Goal: Information Seeking & Learning: Learn about a topic

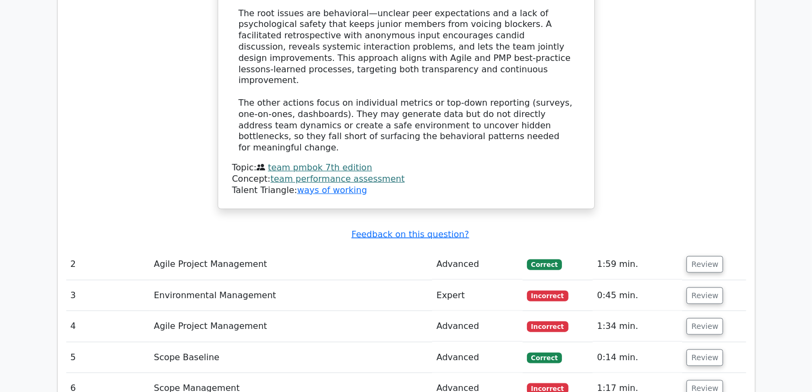
scroll to position [1186, 0]
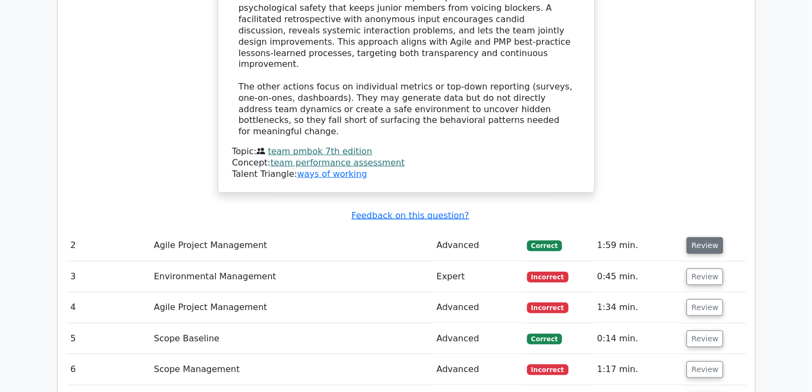
click at [705, 237] on button "Review" at bounding box center [705, 245] width 37 height 17
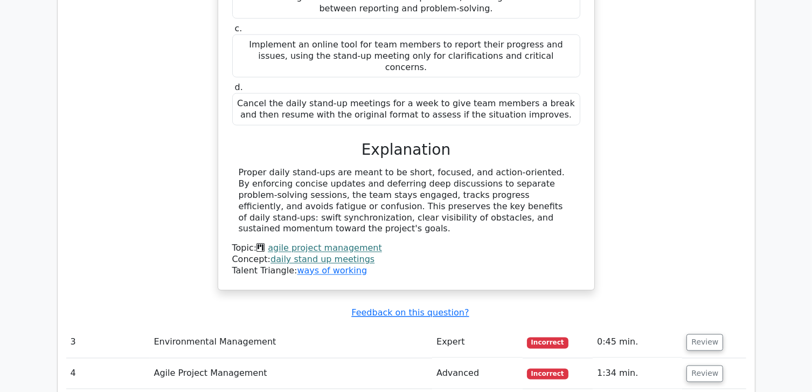
scroll to position [1833, 0]
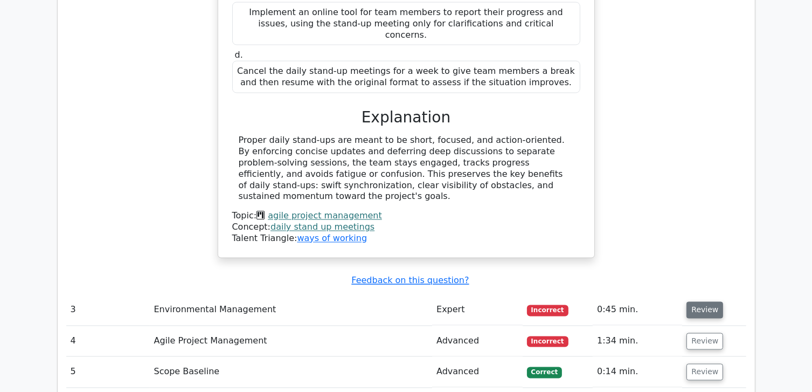
click at [690, 302] on button "Review" at bounding box center [705, 310] width 37 height 17
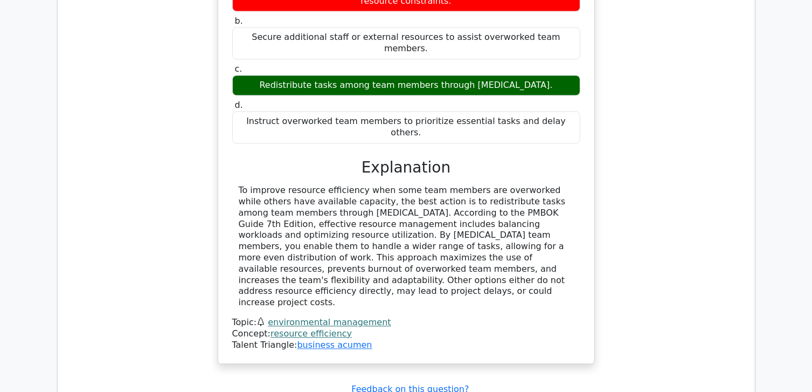
scroll to position [2264, 0]
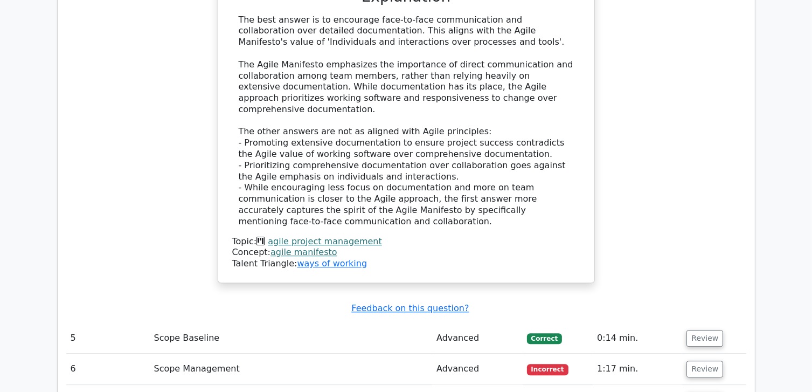
scroll to position [2965, 0]
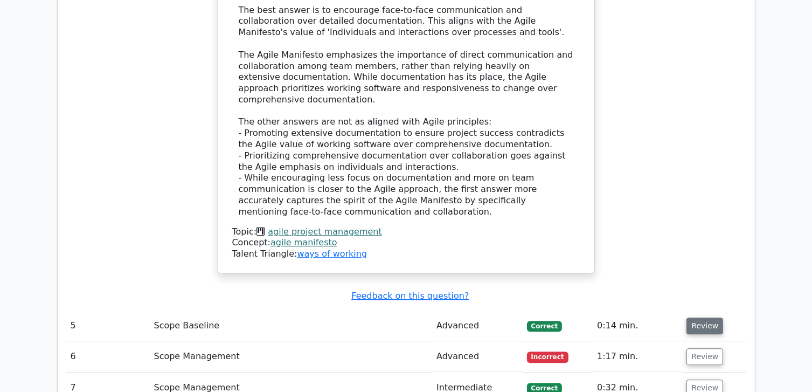
click at [702, 318] on button "Review" at bounding box center [705, 326] width 37 height 17
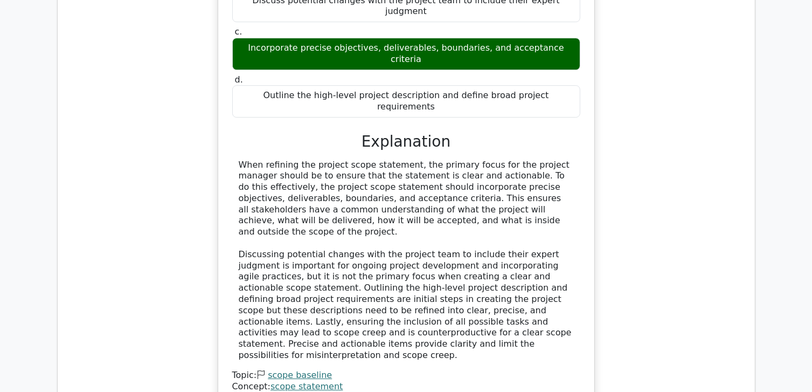
scroll to position [3504, 0]
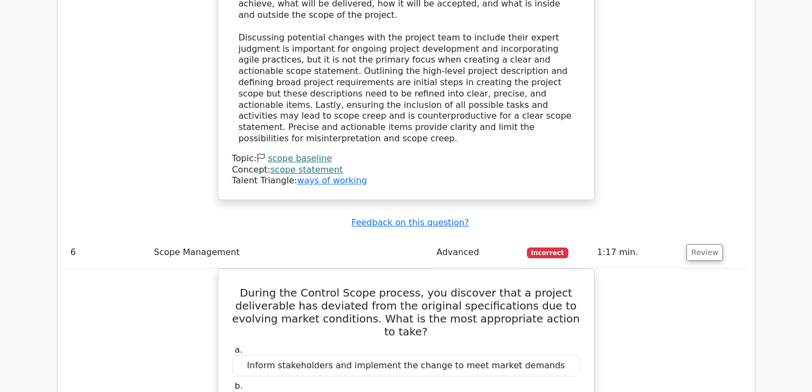
scroll to position [3666, 0]
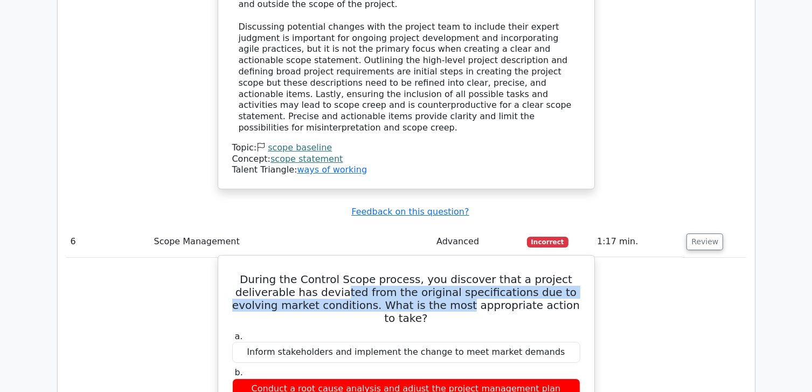
drag, startPoint x: 355, startPoint y: 64, endPoint x: 463, endPoint y: 81, distance: 109.2
click at [463, 273] on h5 "During the Control Scope process, you discover that a project deliverable has d…" at bounding box center [406, 299] width 350 height 52
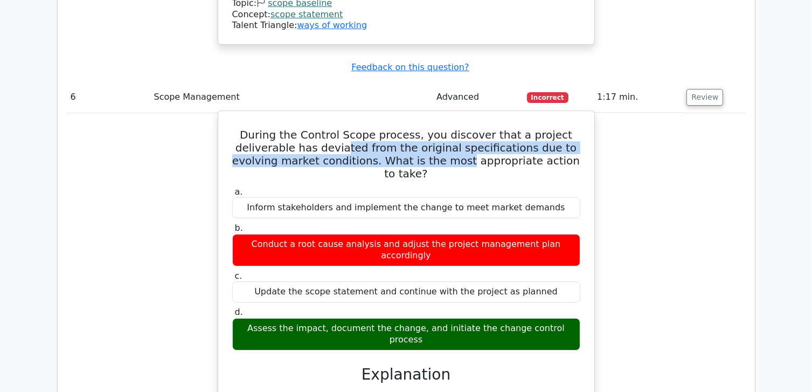
scroll to position [3827, 0]
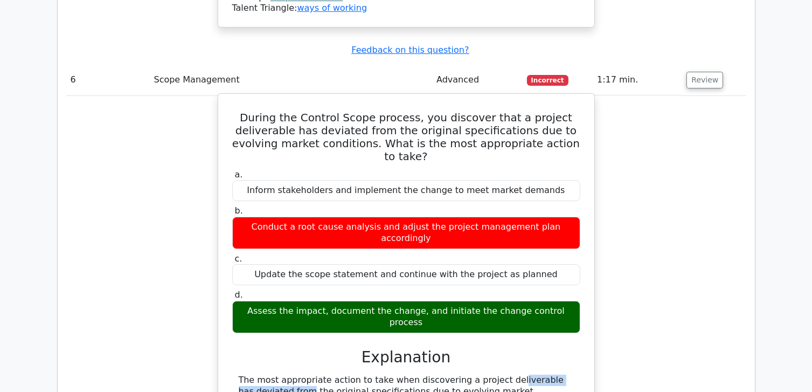
drag, startPoint x: 431, startPoint y: 129, endPoint x: 528, endPoint y: 133, distance: 96.6
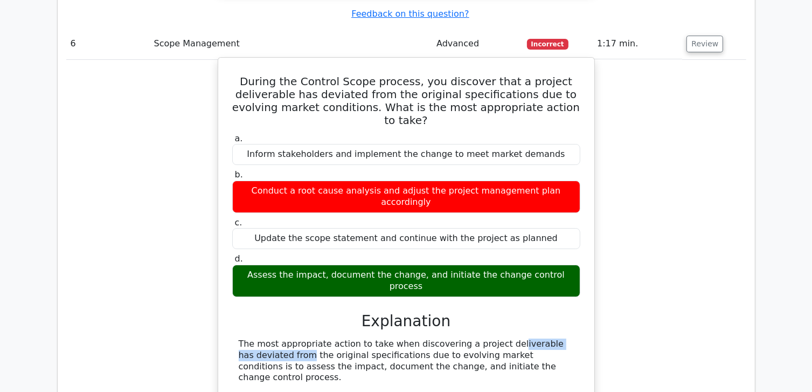
scroll to position [3881, 0]
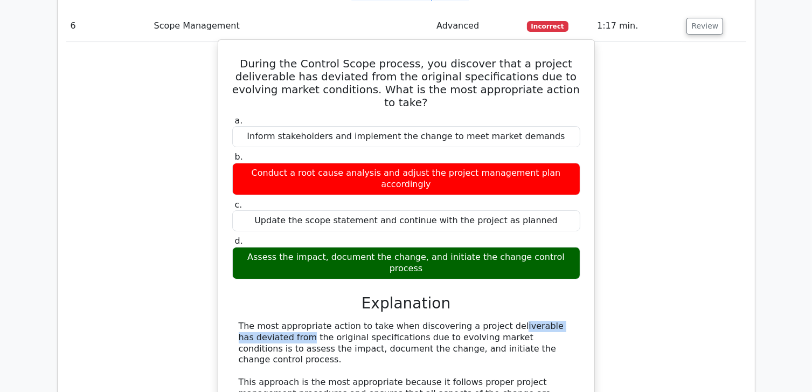
drag, startPoint x: 308, startPoint y: 100, endPoint x: 464, endPoint y: 98, distance: 155.3
drag, startPoint x: 464, startPoint y: 98, endPoint x: 436, endPoint y: 118, distance: 33.7
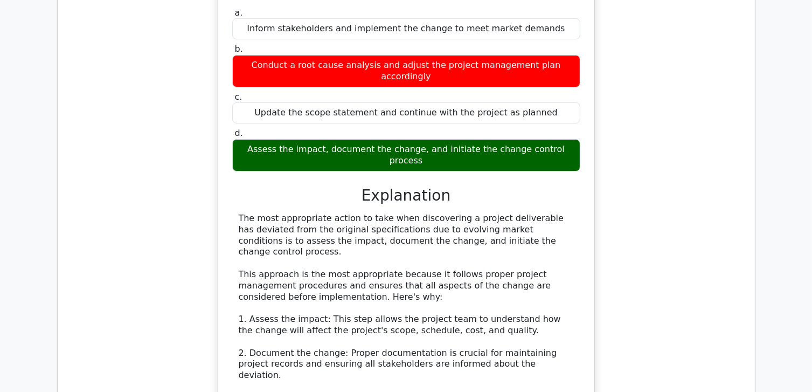
scroll to position [4043, 0]
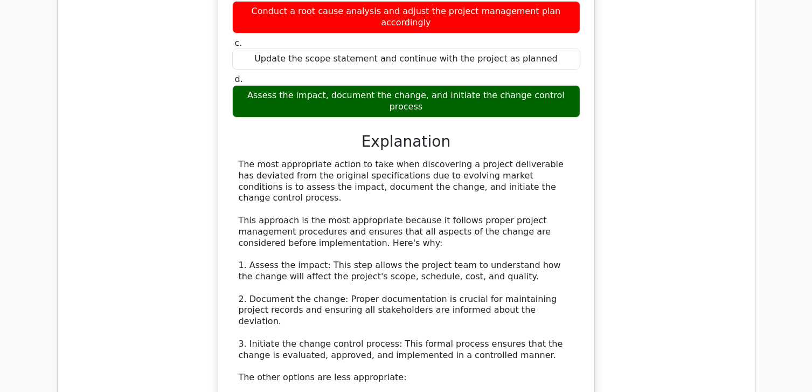
drag, startPoint x: 298, startPoint y: 161, endPoint x: 503, endPoint y: 211, distance: 211.4
click at [503, 211] on div "The most appropriate action to take when discovering a project deliverable has …" at bounding box center [406, 355] width 335 height 392
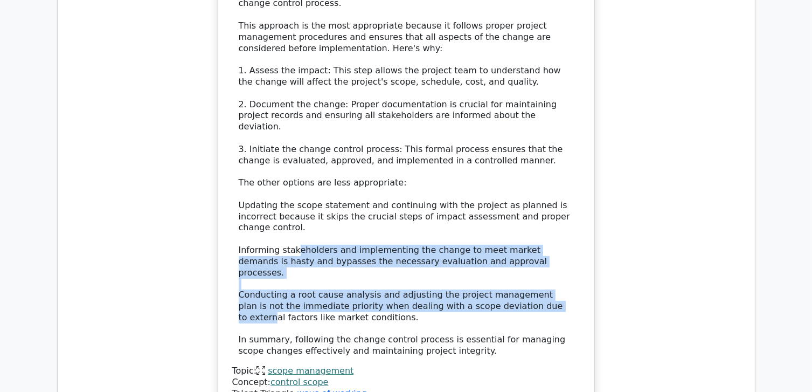
scroll to position [4259, 0]
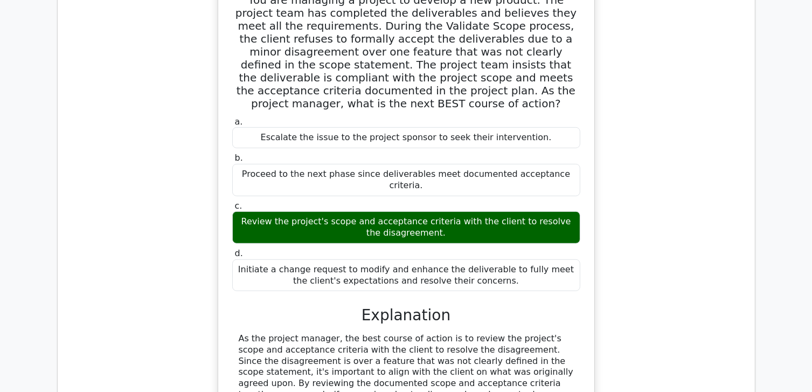
scroll to position [4744, 0]
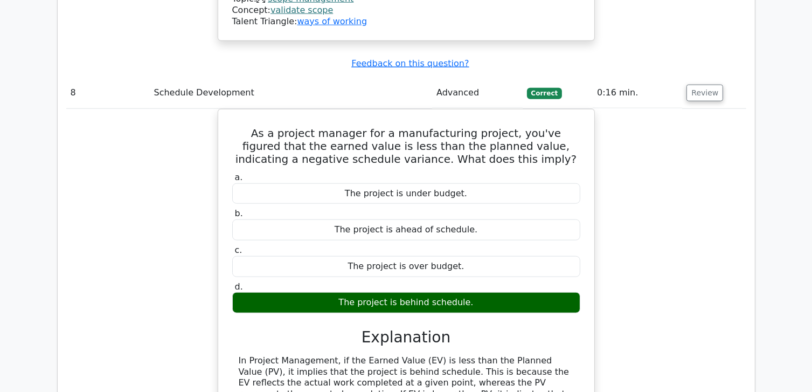
scroll to position [5229, 0]
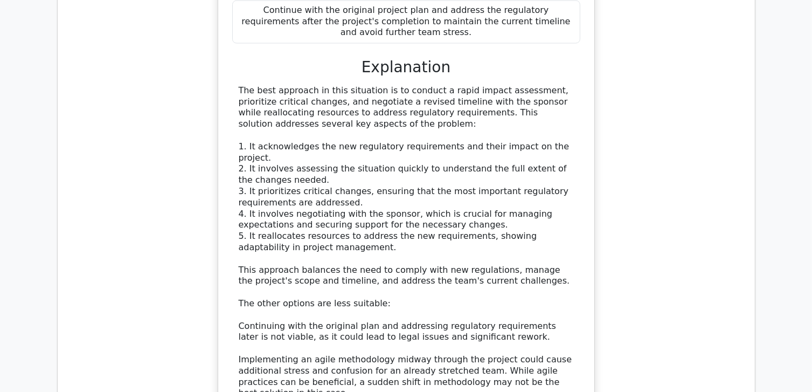
scroll to position [6092, 0]
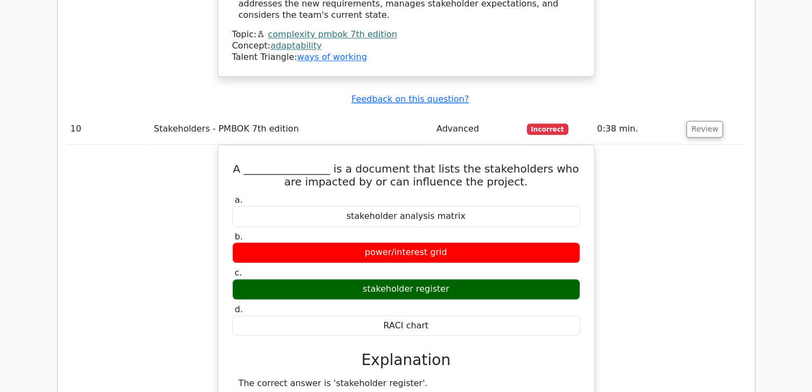
scroll to position [6631, 0]
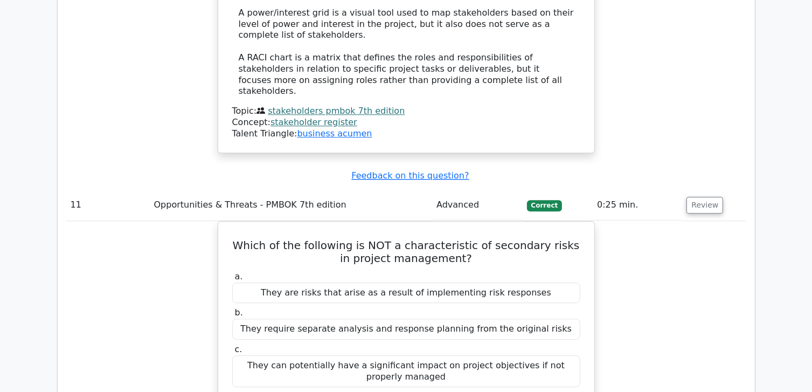
scroll to position [7062, 0]
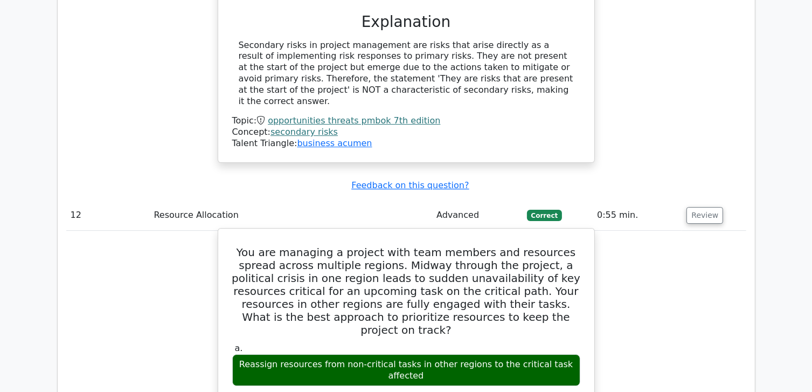
scroll to position [7493, 0]
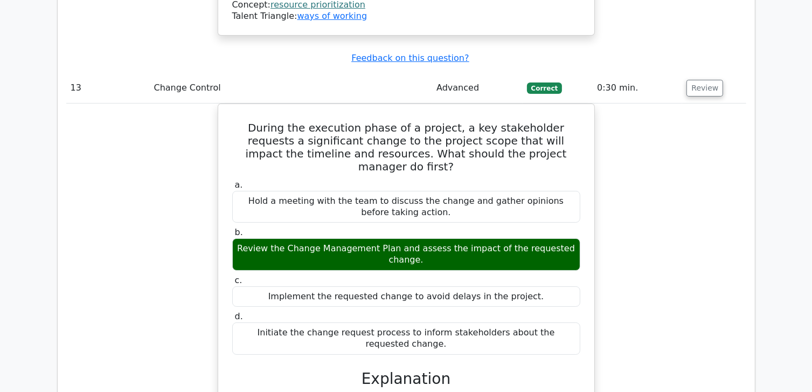
scroll to position [8248, 0]
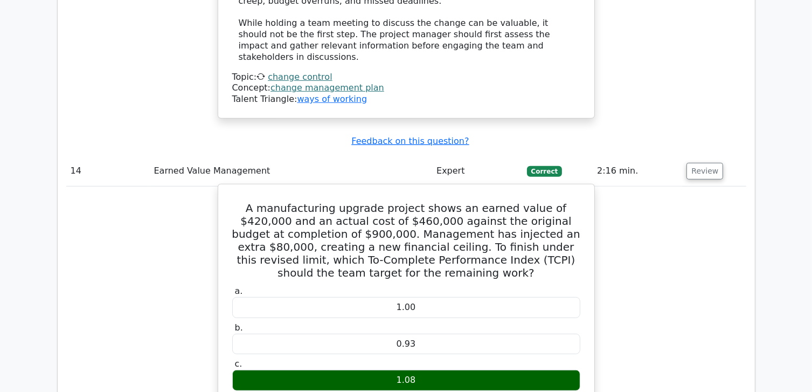
scroll to position [8787, 0]
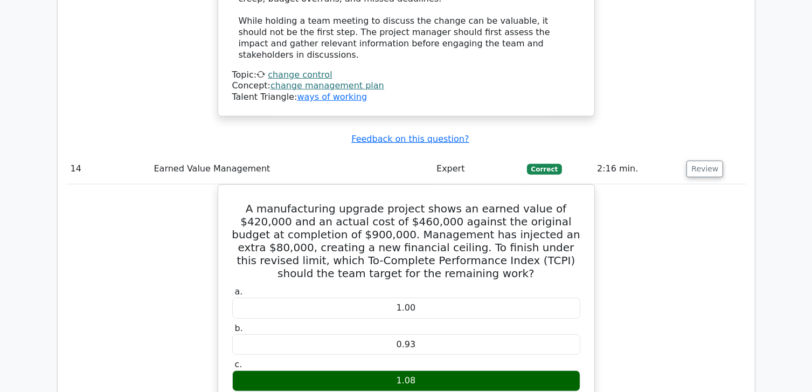
drag, startPoint x: 593, startPoint y: 265, endPoint x: 566, endPoint y: 272, distance: 27.9
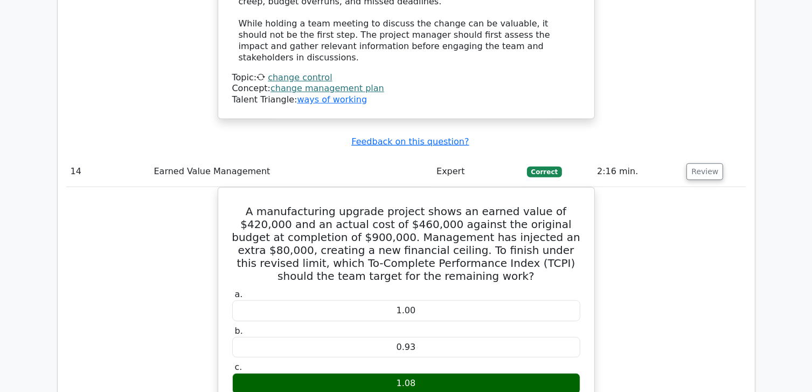
drag, startPoint x: 566, startPoint y: 272, endPoint x: 388, endPoint y: 337, distance: 189.3
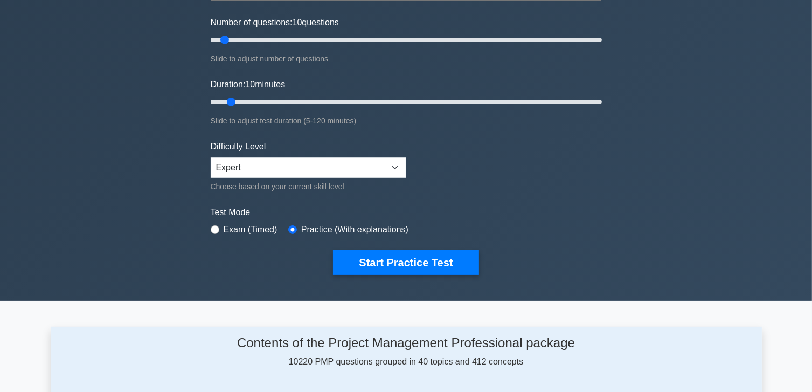
scroll to position [108, 0]
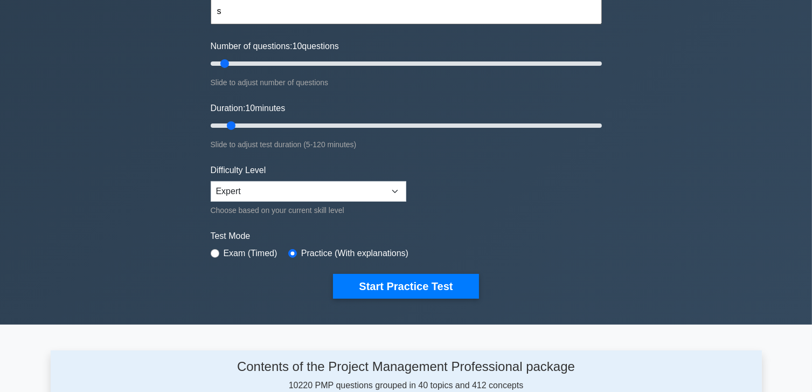
click at [340, 17] on input "s" at bounding box center [406, 11] width 391 height 26
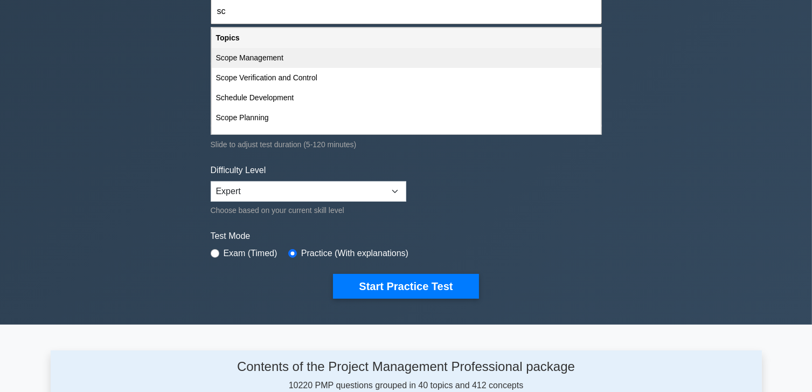
click at [304, 59] on div "Scope Management" at bounding box center [406, 58] width 389 height 20
type input "Scope Management"
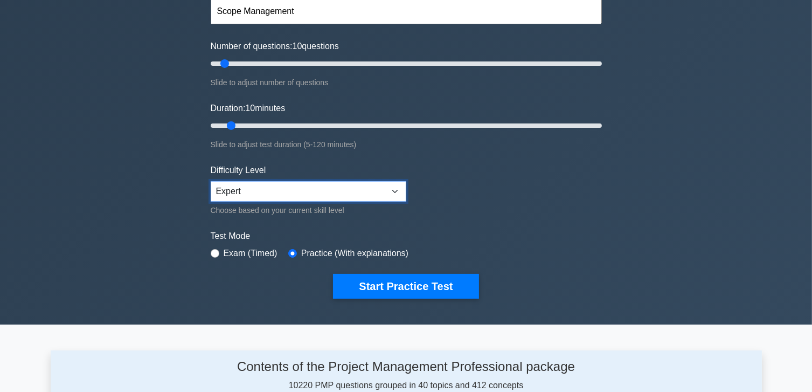
drag, startPoint x: 311, startPoint y: 187, endPoint x: 311, endPoint y: 194, distance: 7.0
click at [311, 187] on select "Beginner Intermediate Expert" at bounding box center [309, 191] width 196 height 20
click at [211, 181] on select "Beginner Intermediate Expert" at bounding box center [309, 191] width 196 height 20
drag, startPoint x: 233, startPoint y: 121, endPoint x: 241, endPoint y: 128, distance: 9.9
type input "15"
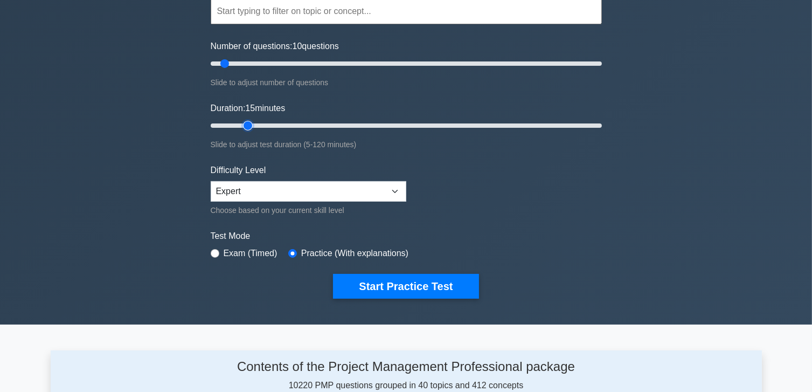
click at [241, 128] on input "Duration: 15 minutes" at bounding box center [406, 125] width 391 height 13
drag, startPoint x: 223, startPoint y: 59, endPoint x: 234, endPoint y: 72, distance: 17.3
type input "15"
click at [234, 70] on input "Number of questions: 15 questions" at bounding box center [406, 63] width 391 height 13
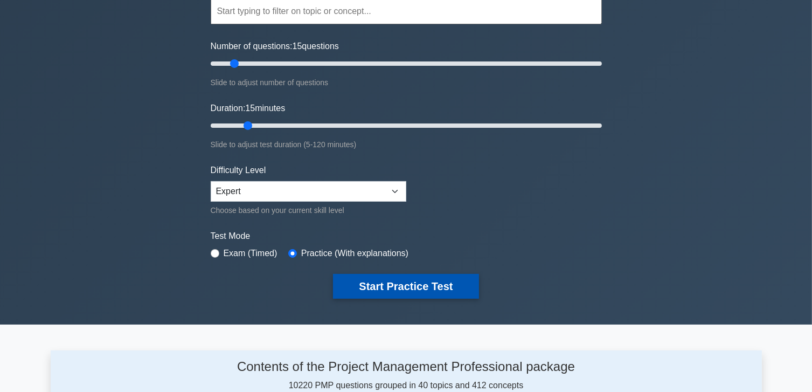
click at [400, 288] on button "Start Practice Test" at bounding box center [406, 286] width 146 height 25
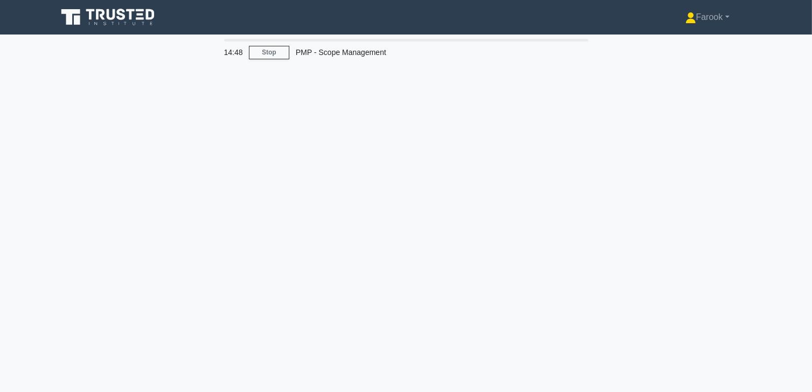
click at [403, 95] on div "14:48 Stop PMP - Scope Management" at bounding box center [407, 308] width 712 height 539
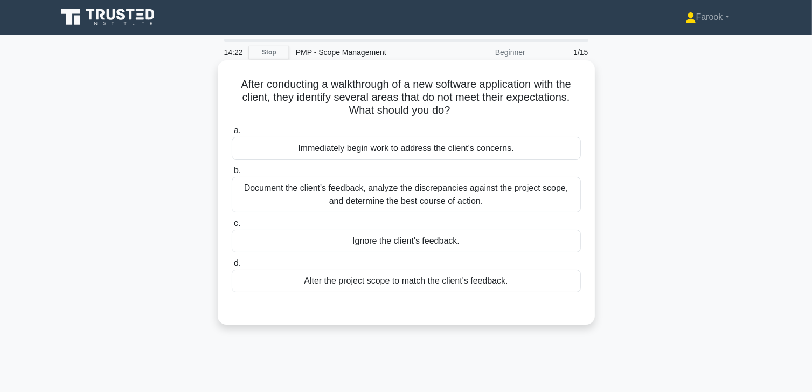
click at [397, 189] on div "Document the client's feedback, analyze the discrepancies against the project s…" at bounding box center [406, 195] width 349 height 36
click at [232, 174] on input "b. Document the client's feedback, analyze the discrepancies against the projec…" at bounding box center [232, 170] width 0 height 7
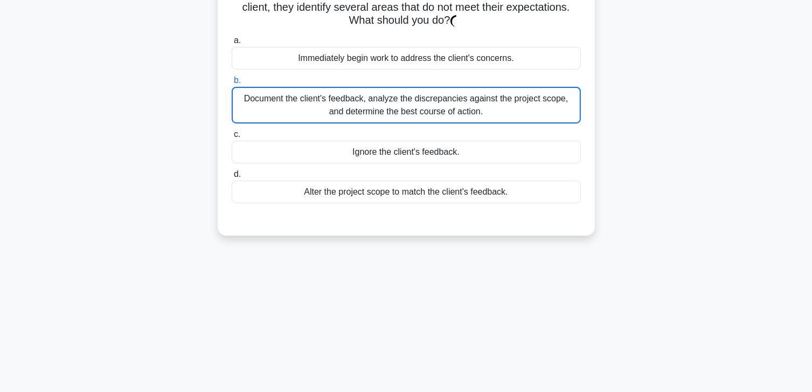
scroll to position [190, 0]
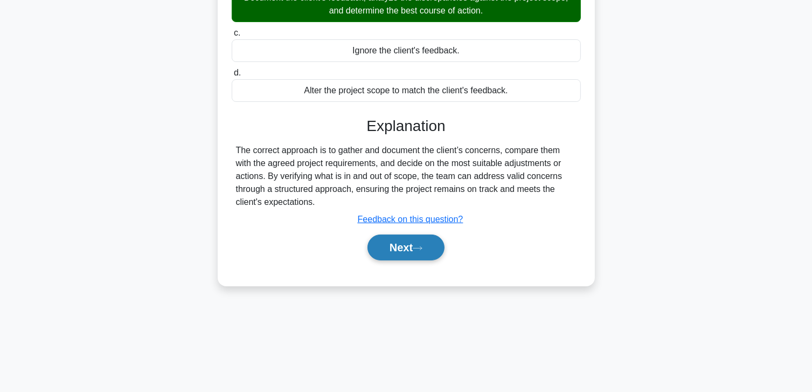
click at [414, 257] on button "Next" at bounding box center [406, 247] width 77 height 26
click at [405, 245] on button "Next" at bounding box center [406, 247] width 77 height 26
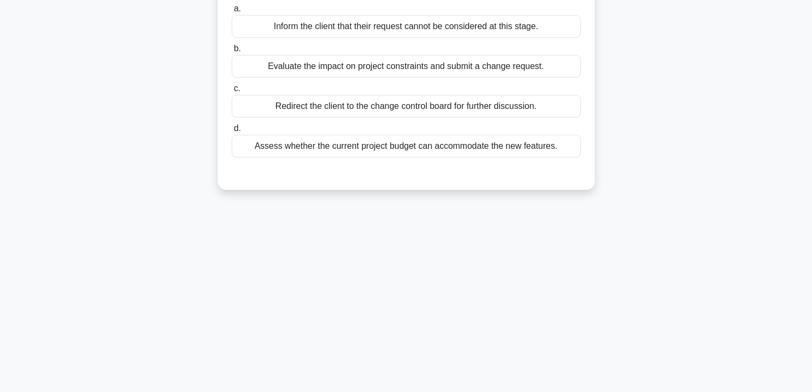
scroll to position [0, 0]
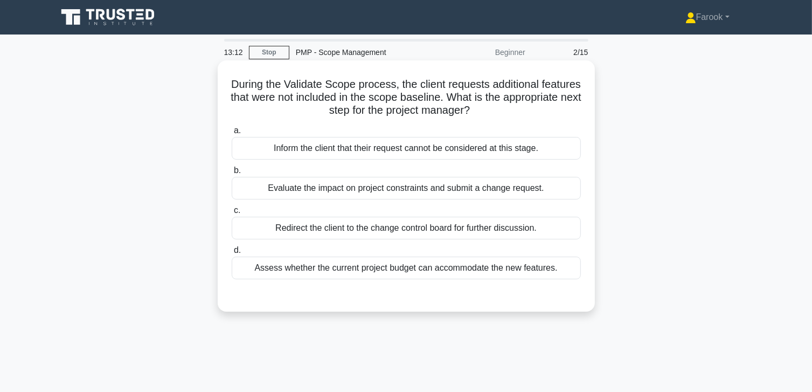
click at [334, 198] on div "Evaluate the impact on project constraints and submit a change request." at bounding box center [406, 188] width 349 height 23
click at [232, 174] on input "b. Evaluate the impact on project constraints and submit a change request." at bounding box center [232, 170] width 0 height 7
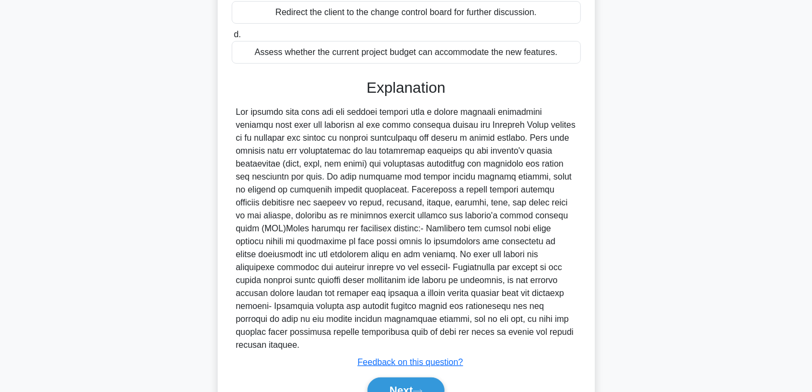
scroll to position [259, 0]
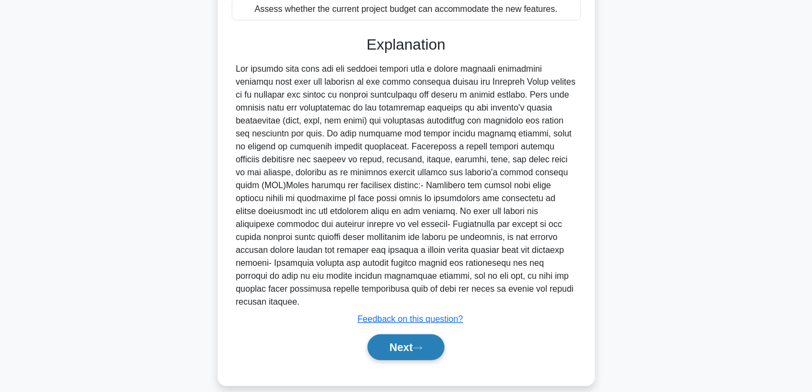
click at [396, 334] on button "Next" at bounding box center [406, 347] width 77 height 26
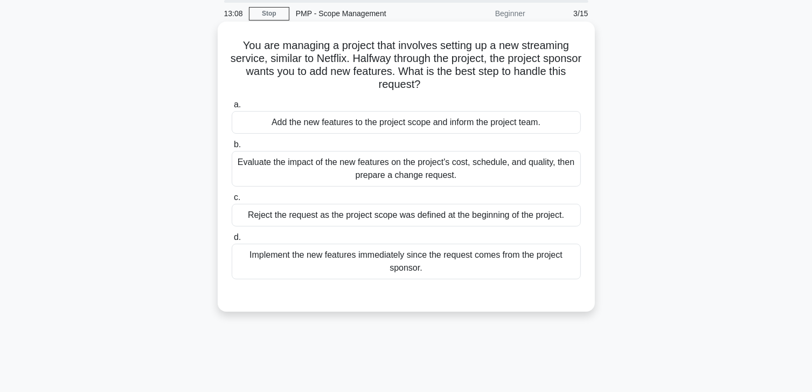
scroll to position [0, 0]
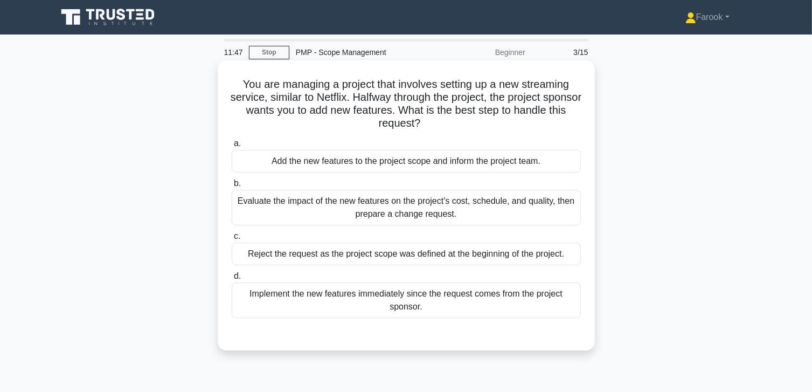
click at [435, 208] on div "Evaluate the impact of the new features on the project's cost, schedule, and qu…" at bounding box center [406, 208] width 349 height 36
click at [232, 187] on input "b. Evaluate the impact of the new features on the project's cost, schedule, and…" at bounding box center [232, 183] width 0 height 7
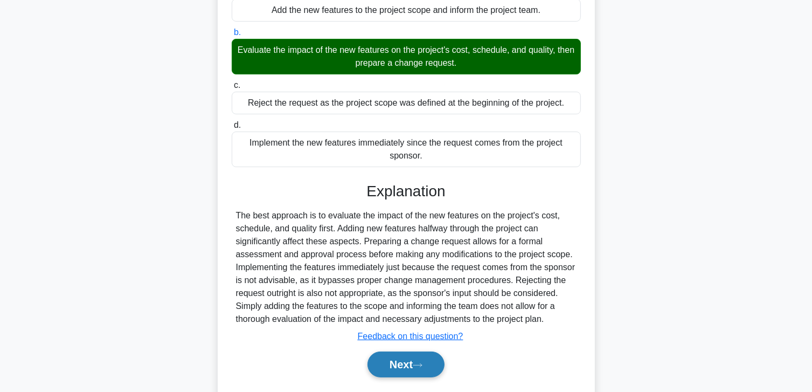
scroll to position [190, 0]
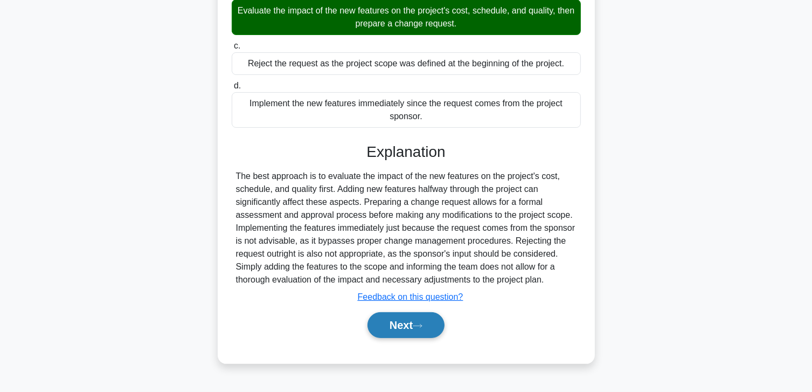
click at [399, 329] on button "Next" at bounding box center [406, 325] width 77 height 26
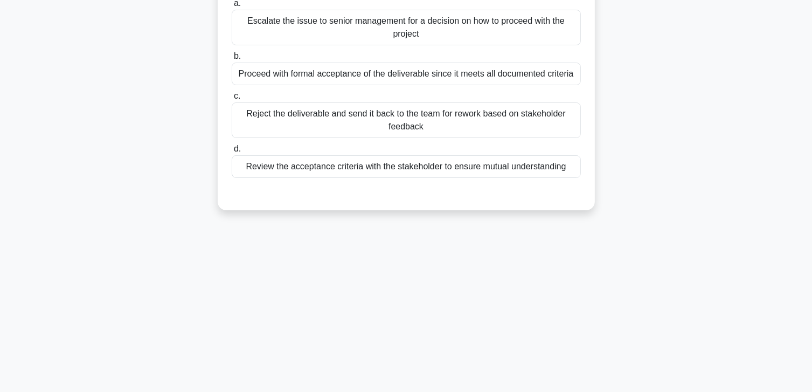
scroll to position [29, 0]
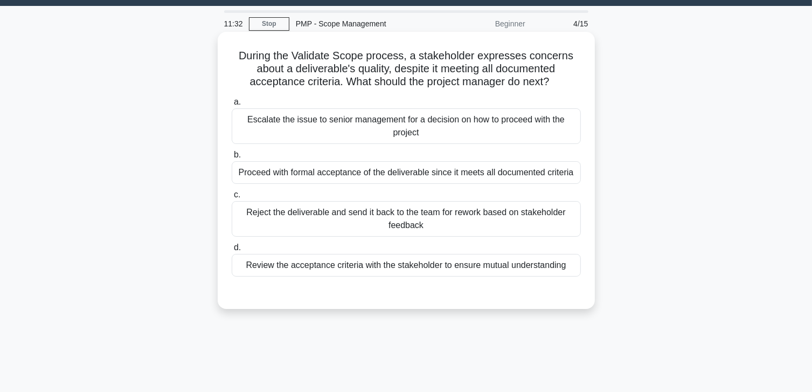
click at [412, 267] on div "Review the acceptance criteria with the stakeholder to ensure mutual understand…" at bounding box center [406, 265] width 349 height 23
click at [232, 251] on input "d. Review the acceptance criteria with the stakeholder to ensure mutual underst…" at bounding box center [232, 247] width 0 height 7
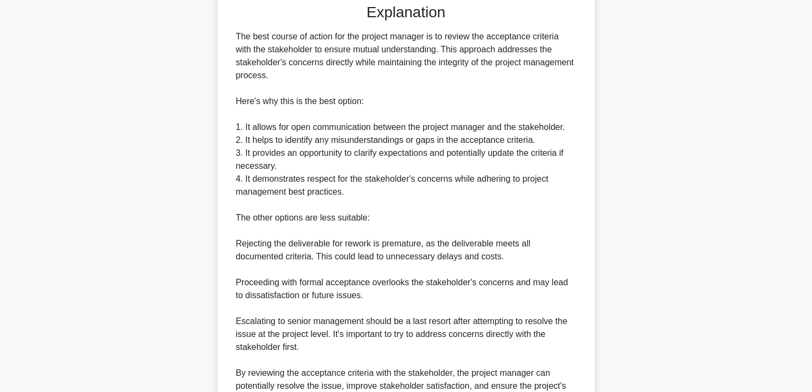
scroll to position [406, 0]
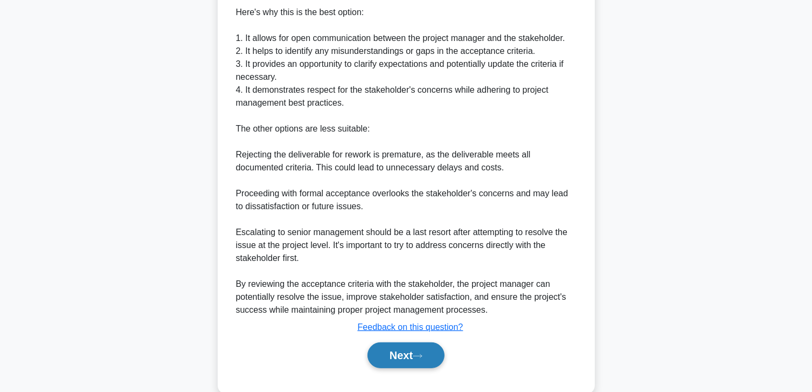
click at [393, 352] on button "Next" at bounding box center [406, 355] width 77 height 26
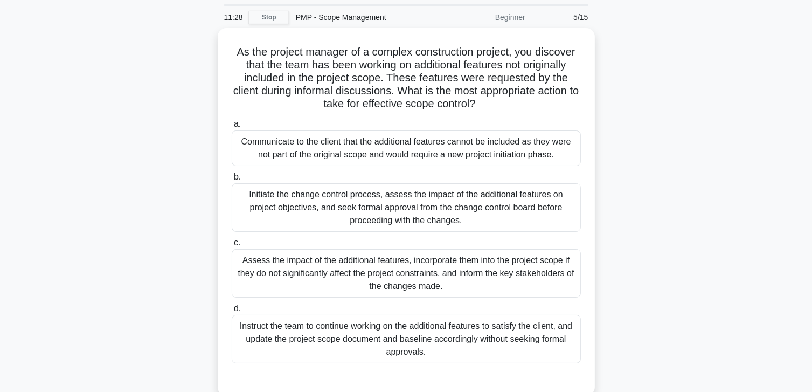
scroll to position [54, 0]
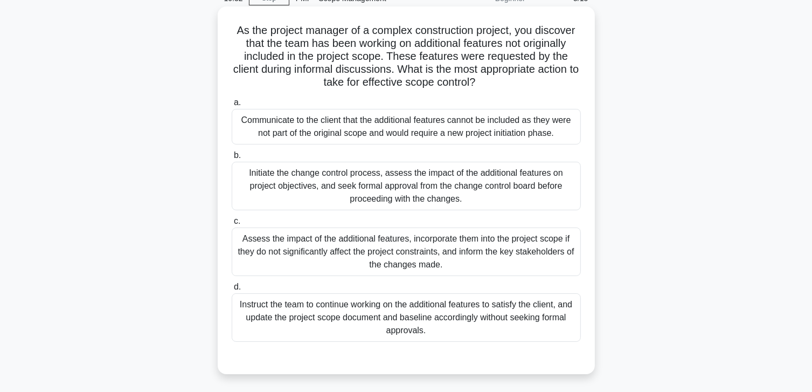
click at [442, 119] on div "Communicate to the client that the additional features cannot be included as th…" at bounding box center [406, 127] width 349 height 36
click at [232, 106] on input "a. Communicate to the client that the additional features cannot be included as…" at bounding box center [232, 102] width 0 height 7
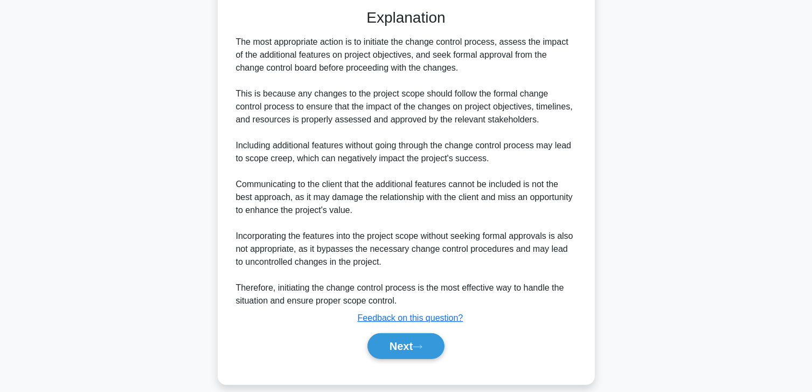
scroll to position [415, 0]
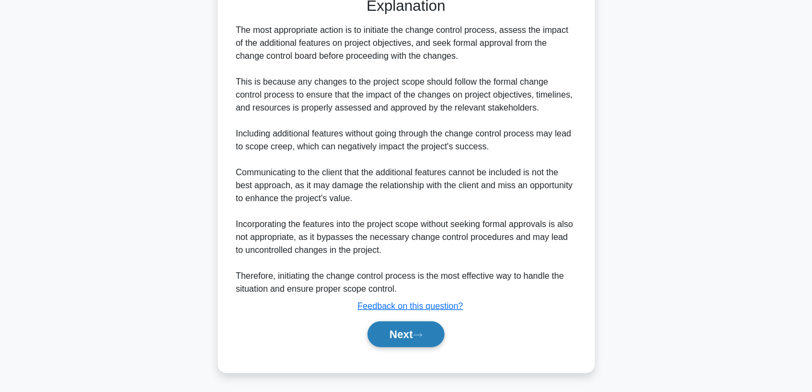
click at [391, 335] on button "Next" at bounding box center [406, 334] width 77 height 26
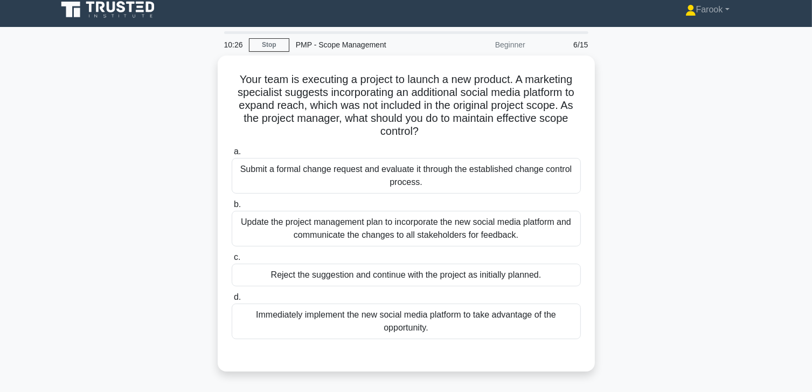
scroll to position [0, 0]
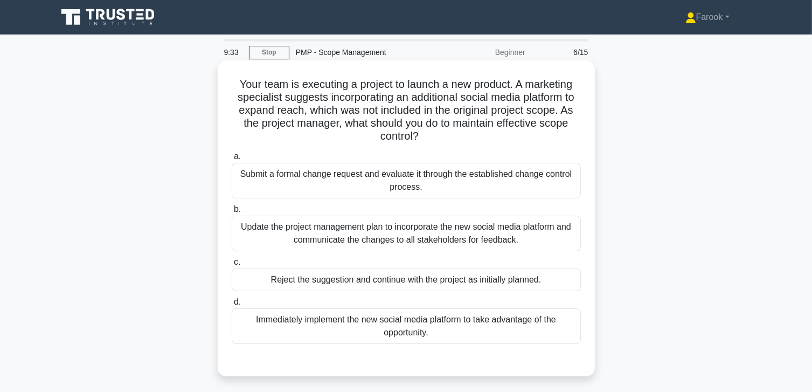
click at [465, 174] on div "Submit a formal change request and evaluate it through the established change c…" at bounding box center [406, 181] width 349 height 36
click at [232, 160] on input "a. Submit a formal change request and evaluate it through the established chang…" at bounding box center [232, 156] width 0 height 7
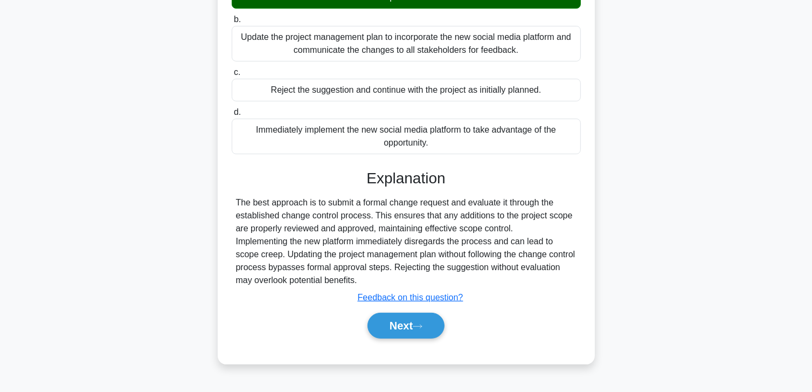
scroll to position [190, 0]
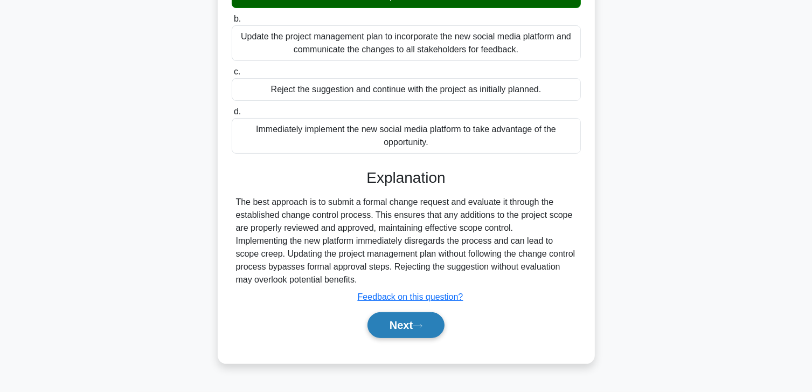
click at [397, 323] on button "Next" at bounding box center [406, 325] width 77 height 26
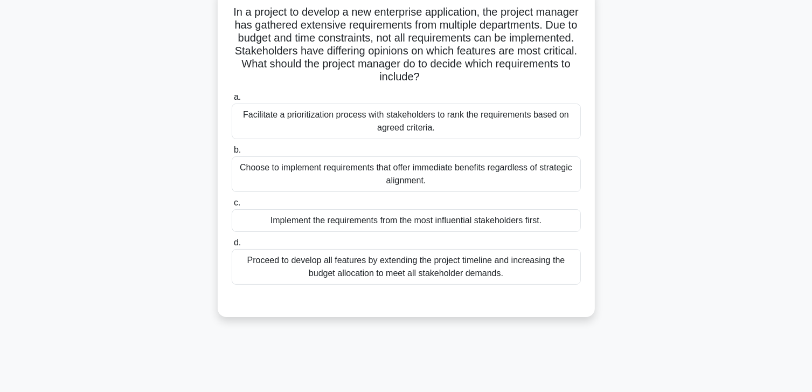
scroll to position [0, 0]
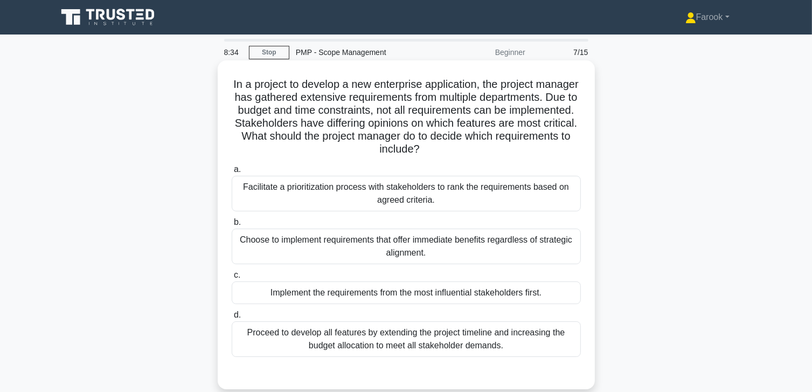
click at [494, 201] on div "Facilitate a prioritization process with stakeholders to rank the requirements …" at bounding box center [406, 194] width 349 height 36
click at [232, 173] on input "a. Facilitate a prioritization process with stakeholders to rank the requiremen…" at bounding box center [232, 169] width 0 height 7
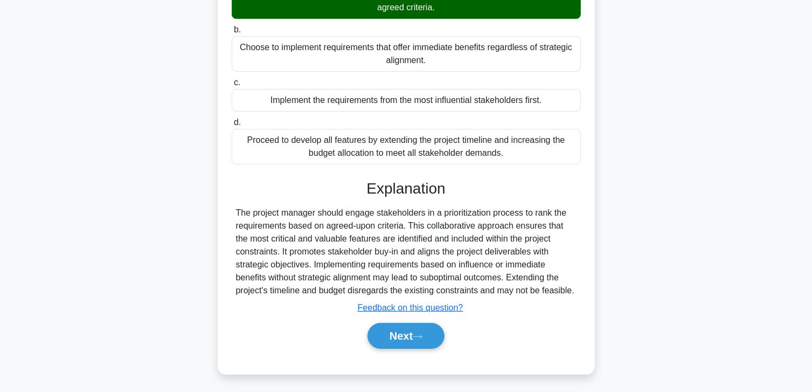
scroll to position [194, 0]
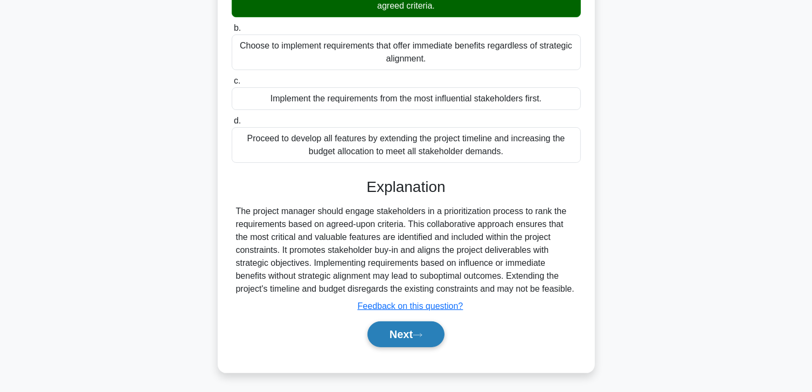
click at [388, 329] on button "Next" at bounding box center [406, 334] width 77 height 26
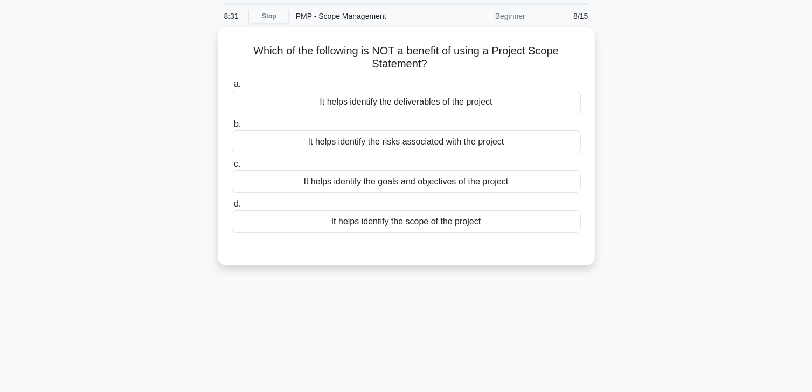
scroll to position [29, 0]
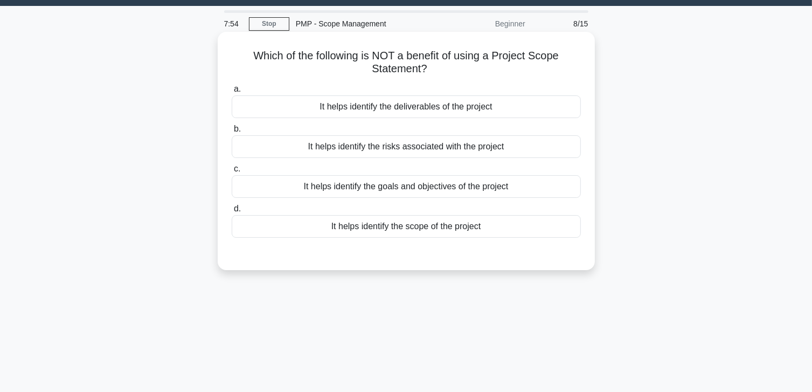
click at [431, 148] on div "It helps identify the risks associated with the project" at bounding box center [406, 146] width 349 height 23
click at [232, 133] on input "b. It helps identify the risks associated with the project" at bounding box center [232, 129] width 0 height 7
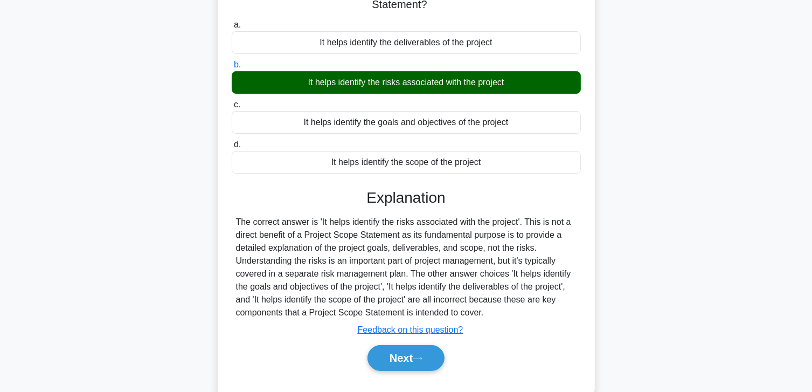
scroll to position [190, 0]
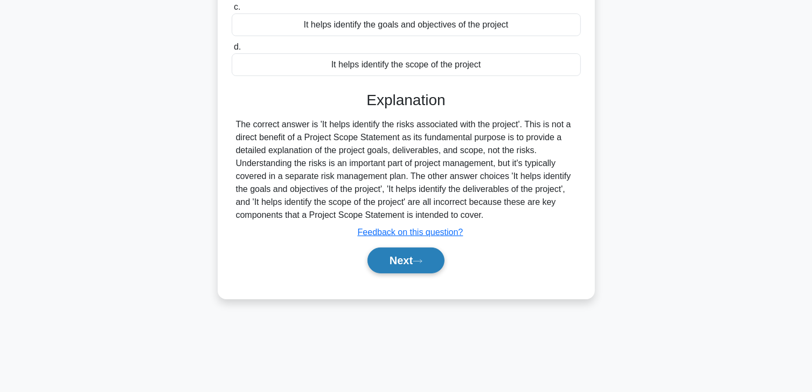
click at [396, 247] on button "Next" at bounding box center [406, 260] width 77 height 26
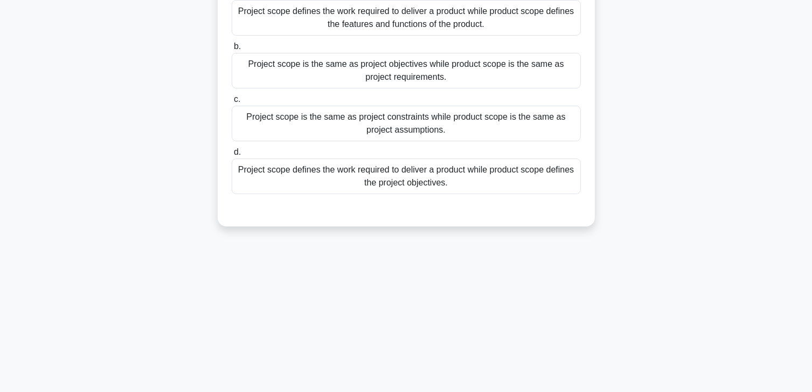
scroll to position [29, 0]
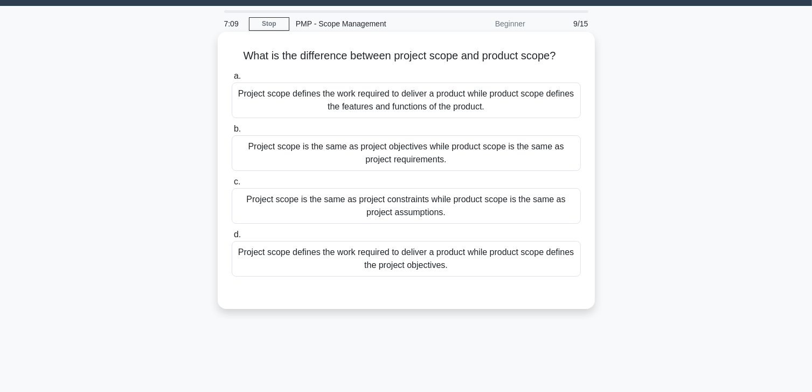
click at [362, 153] on div "Project scope is the same as project objectives while product scope is the same…" at bounding box center [406, 153] width 349 height 36
click at [232, 133] on input "b. Project scope is the same as project objectives while product scope is the s…" at bounding box center [232, 129] width 0 height 7
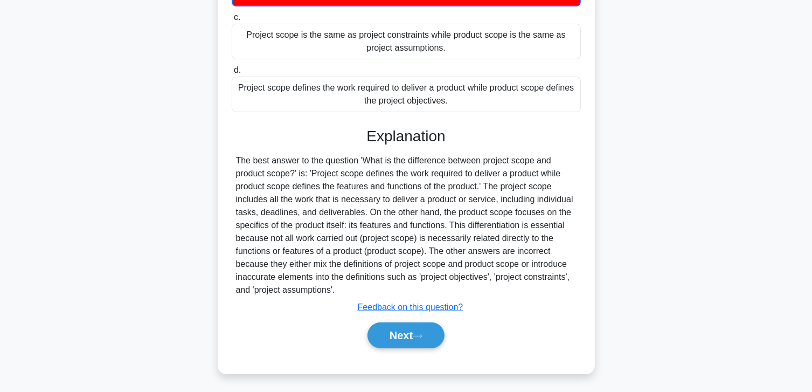
scroll to position [195, 0]
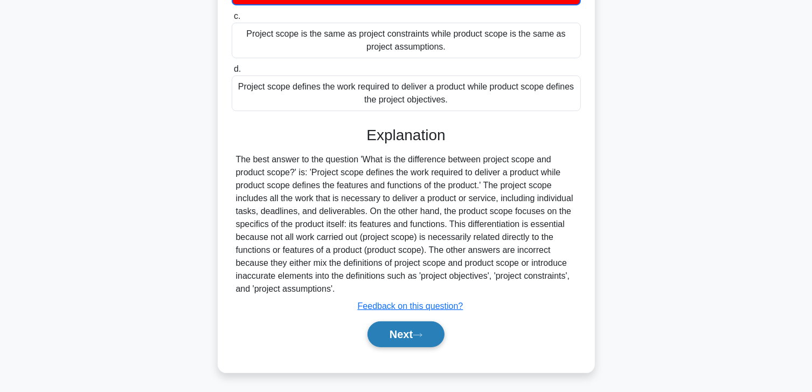
click at [389, 327] on button "Next" at bounding box center [406, 334] width 77 height 26
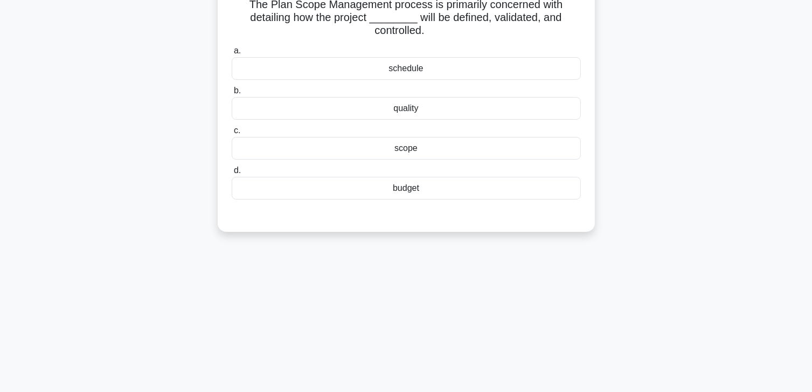
scroll to position [0, 0]
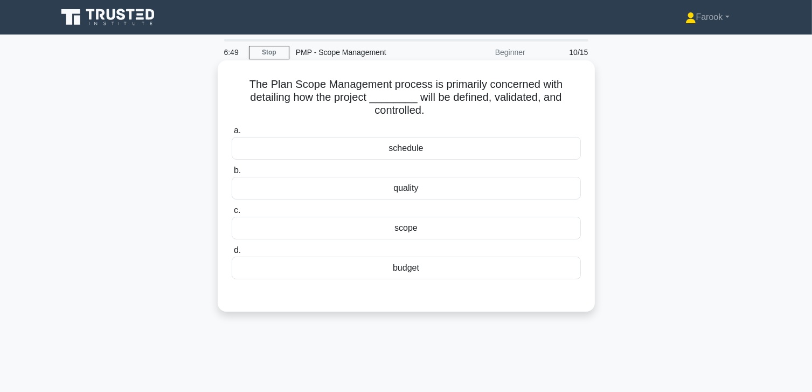
click at [376, 230] on div "scope" at bounding box center [406, 228] width 349 height 23
click at [232, 214] on input "c. scope" at bounding box center [232, 210] width 0 height 7
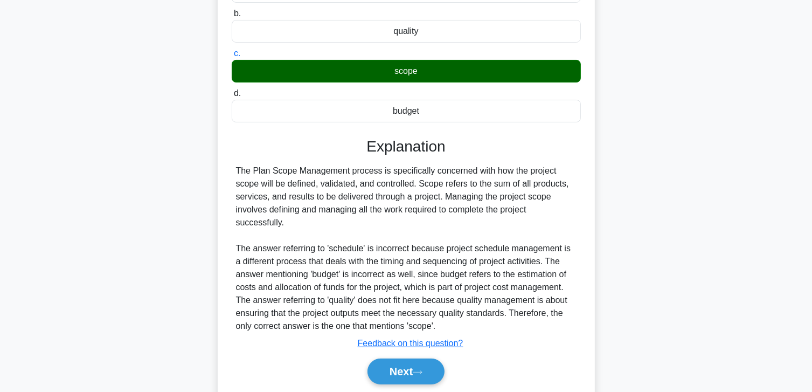
scroll to position [194, 0]
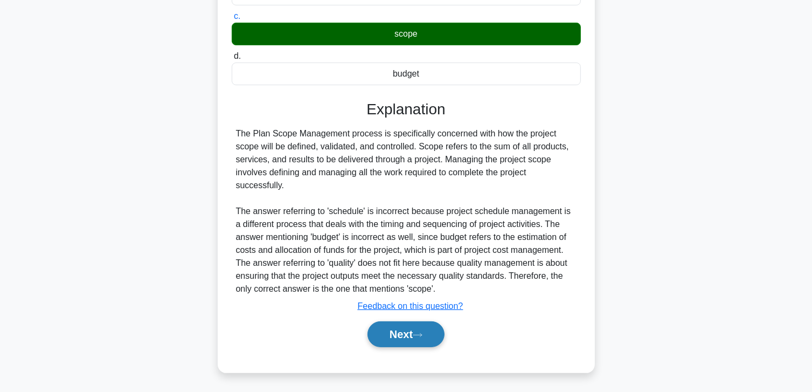
click at [394, 332] on button "Next" at bounding box center [406, 334] width 77 height 26
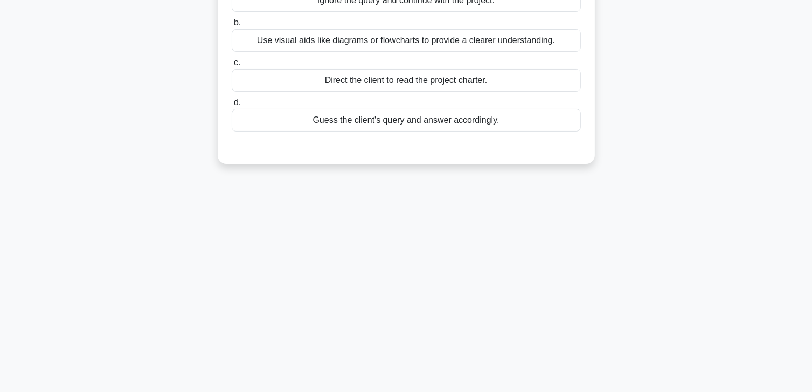
scroll to position [0, 0]
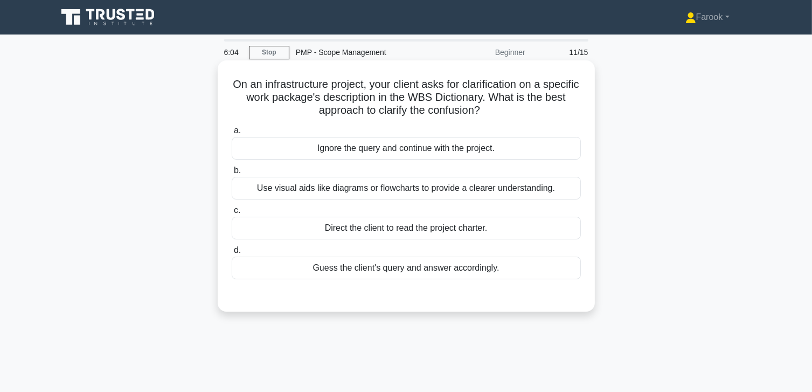
click at [347, 182] on div "Use visual aids like diagrams or flowcharts to provide a clearer understanding." at bounding box center [406, 188] width 349 height 23
click at [232, 174] on input "b. Use visual aids like diagrams or flowcharts to provide a clearer understandi…" at bounding box center [232, 170] width 0 height 7
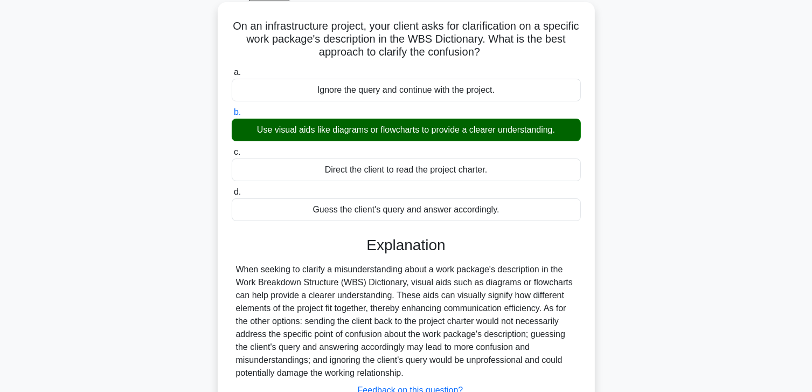
scroll to position [162, 0]
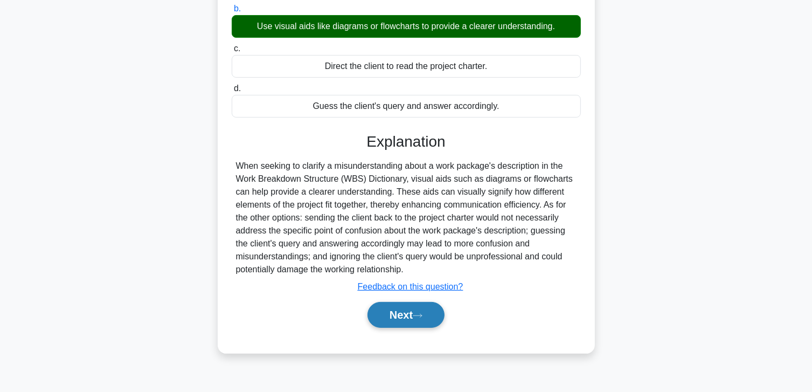
click at [408, 308] on button "Next" at bounding box center [406, 315] width 77 height 26
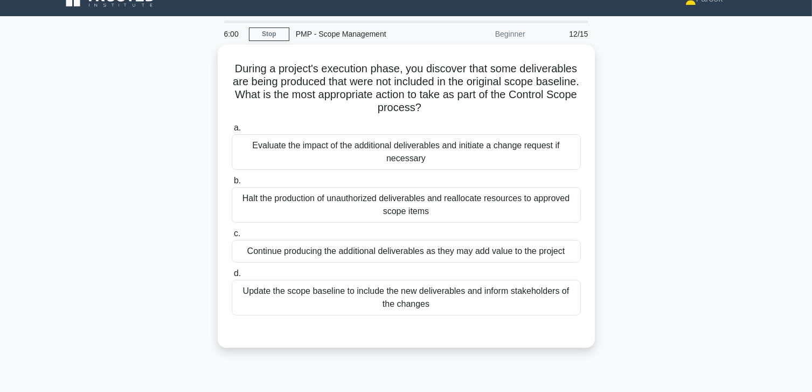
scroll to position [0, 0]
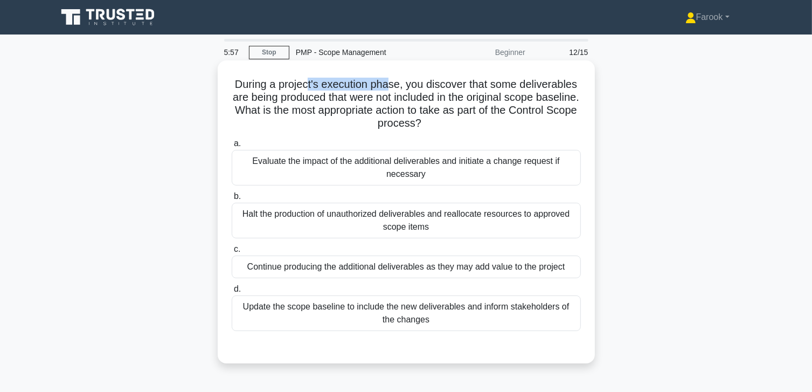
drag, startPoint x: 308, startPoint y: 85, endPoint x: 388, endPoint y: 82, distance: 79.8
click at [388, 82] on h5 "During a project's execution phase, you discover that some deliverables are bei…" at bounding box center [406, 104] width 351 height 53
click at [304, 144] on label "a. Evaluate the impact of the additional deliverables and initiate a change req…" at bounding box center [406, 161] width 349 height 49
click at [232, 144] on input "a. Evaluate the impact of the additional deliverables and initiate a change req…" at bounding box center [232, 143] width 0 height 7
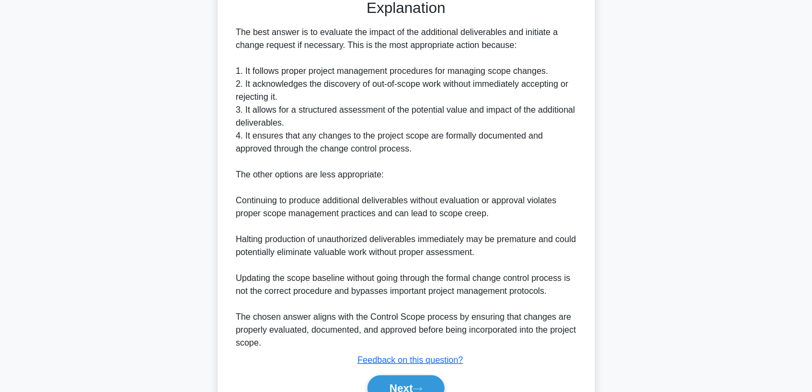
scroll to position [401, 0]
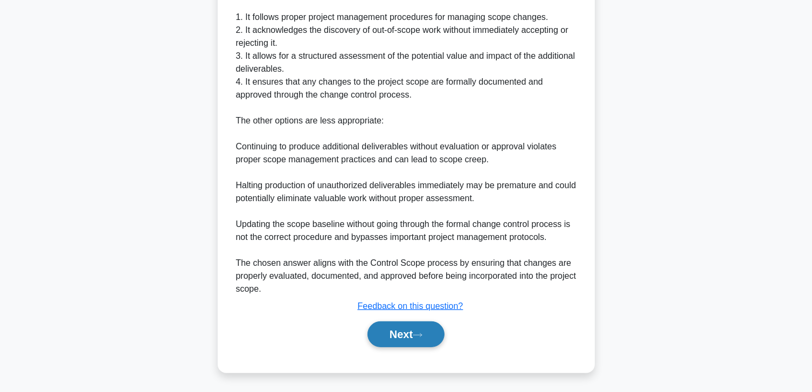
click at [380, 334] on button "Next" at bounding box center [406, 334] width 77 height 26
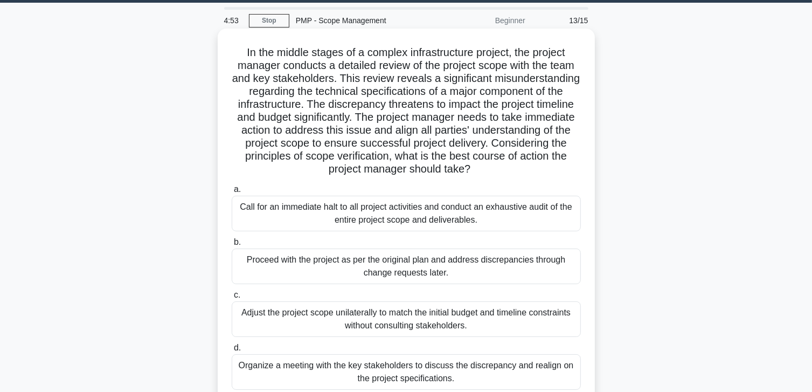
scroll to position [82, 0]
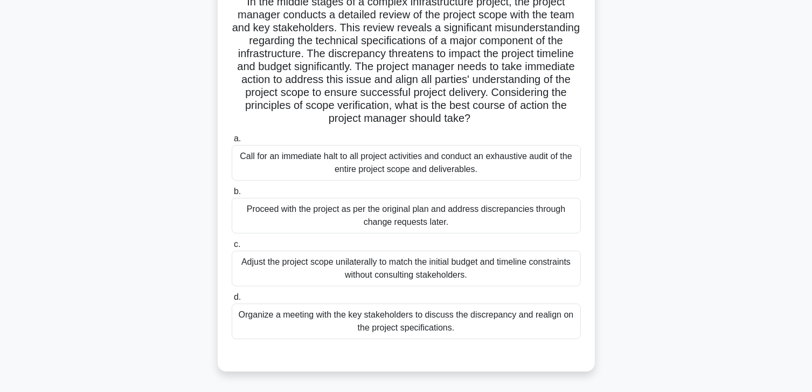
click at [419, 309] on div "Organize a meeting with the key stakeholders to discuss the discrepancy and rea…" at bounding box center [406, 322] width 349 height 36
click at [232, 301] on input "d. Organize a meeting with the key stakeholders to discuss the discrepancy and …" at bounding box center [232, 297] width 0 height 7
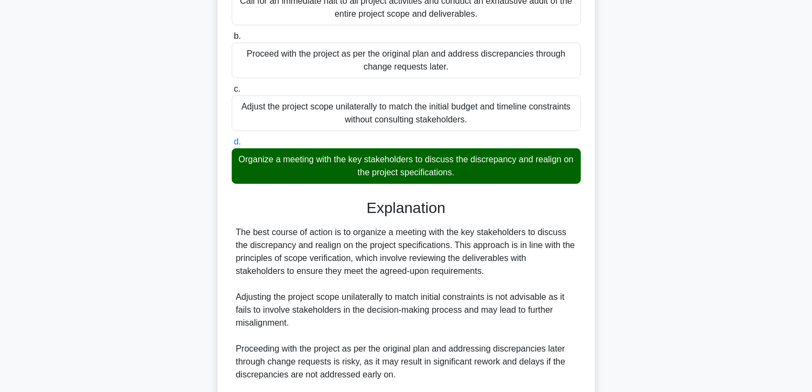
scroll to position [352, 0]
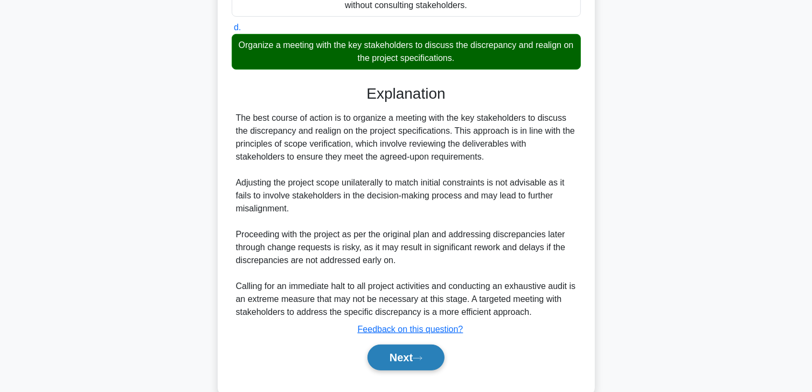
click at [403, 357] on button "Next" at bounding box center [406, 357] width 77 height 26
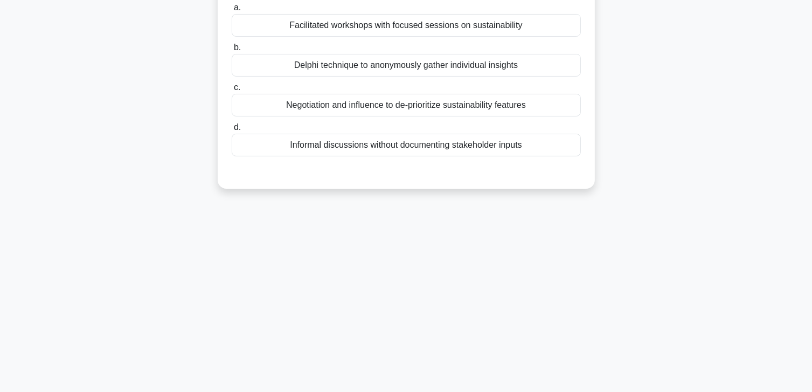
scroll to position [0, 0]
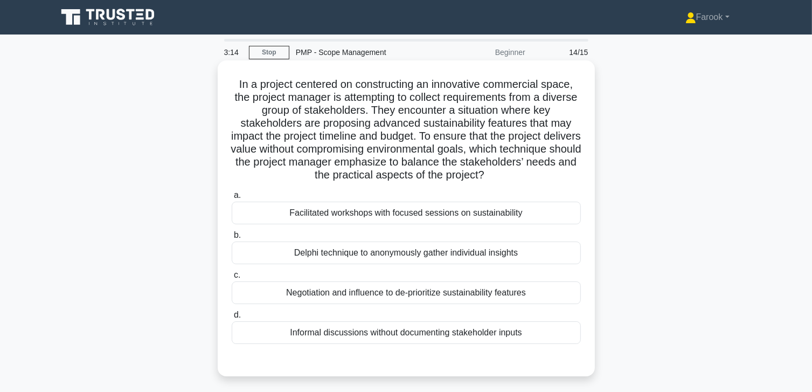
click at [425, 212] on div "Facilitated workshops with focused sessions on sustainability" at bounding box center [406, 213] width 349 height 23
click at [232, 199] on input "a. Facilitated workshops with focused sessions on sustainability" at bounding box center [232, 195] width 0 height 7
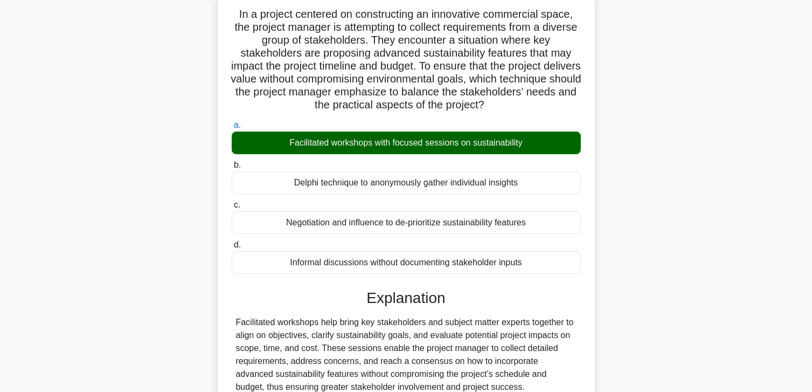
scroll to position [162, 0]
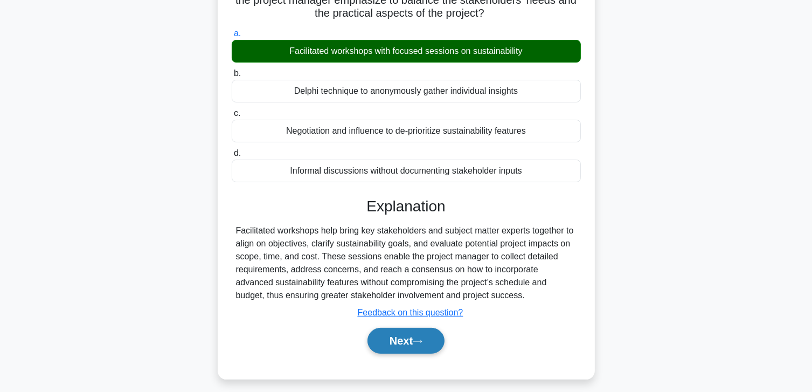
click at [397, 341] on button "Next" at bounding box center [406, 341] width 77 height 26
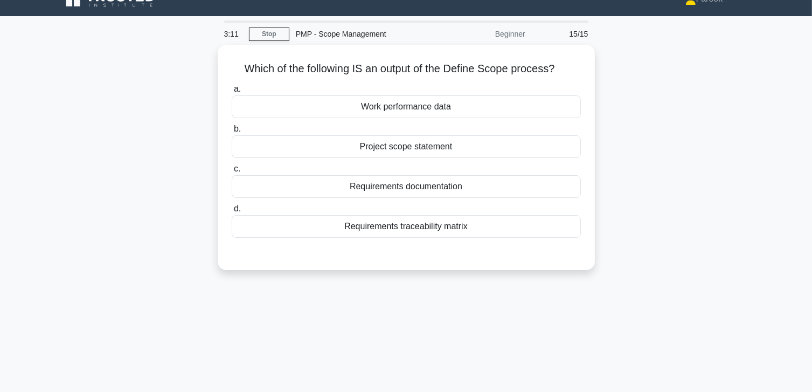
scroll to position [0, 0]
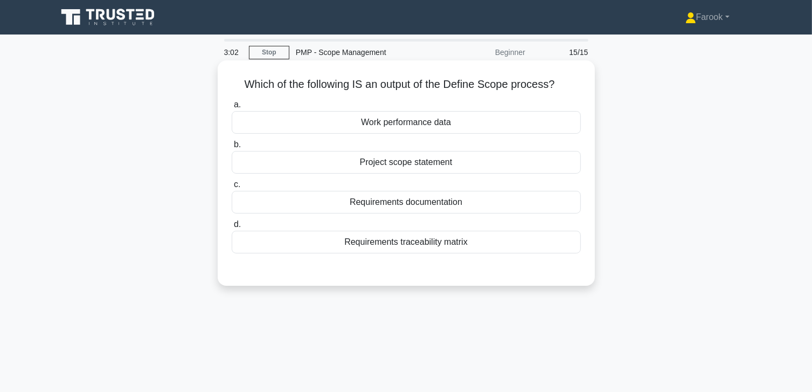
click at [410, 170] on div "Project scope statement" at bounding box center [406, 162] width 349 height 23
click at [232, 148] on input "b. Project scope statement" at bounding box center [232, 144] width 0 height 7
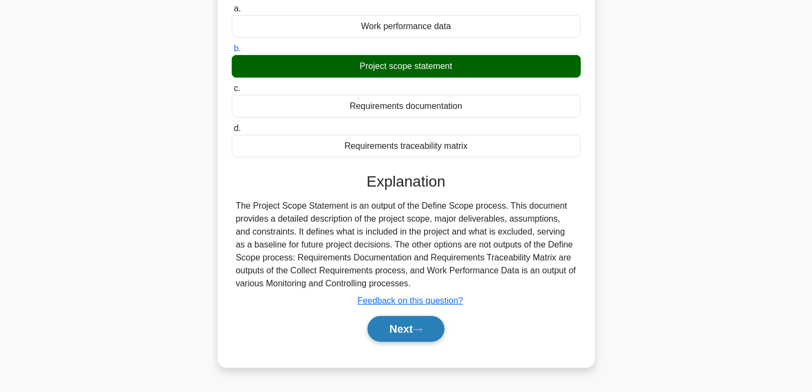
scroll to position [162, 0]
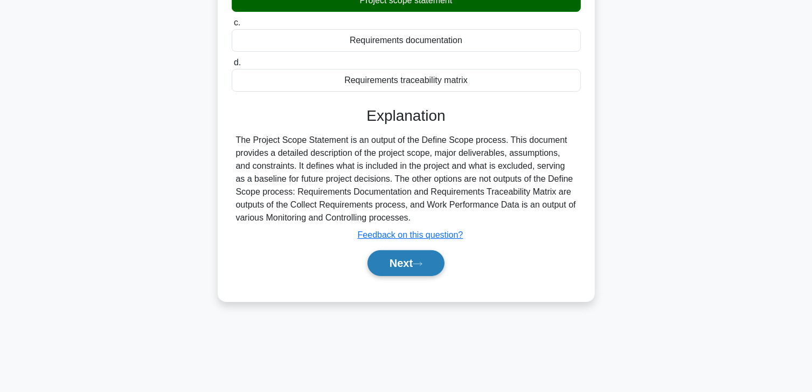
click at [395, 266] on button "Next" at bounding box center [406, 263] width 77 height 26
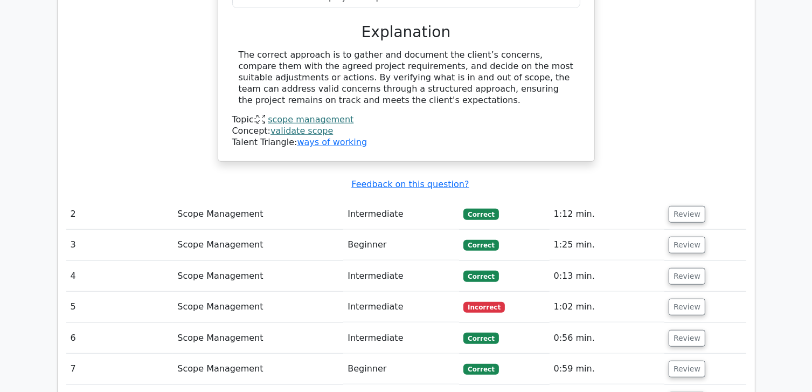
scroll to position [809, 0]
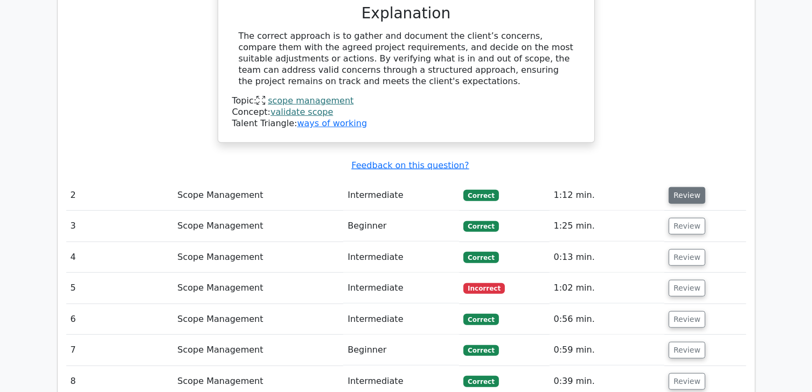
click at [674, 192] on button "Review" at bounding box center [687, 195] width 37 height 17
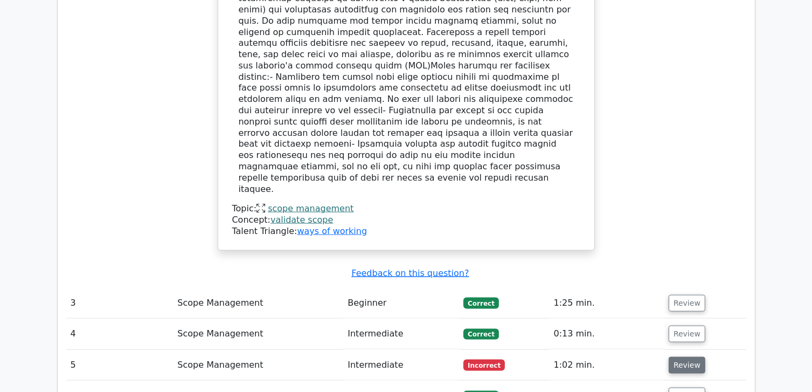
scroll to position [1348, 0]
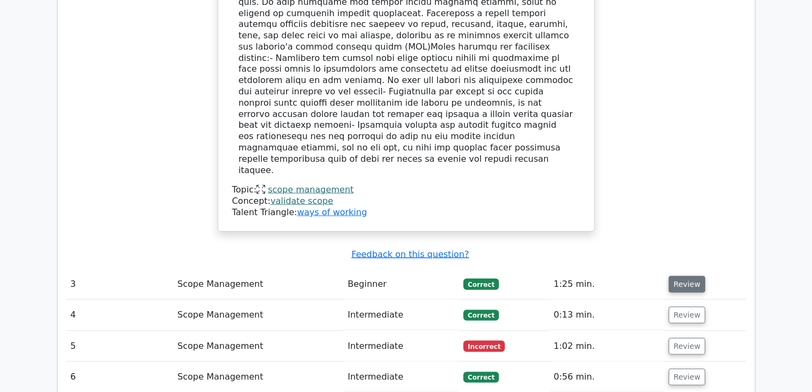
click at [688, 276] on button "Review" at bounding box center [687, 284] width 37 height 17
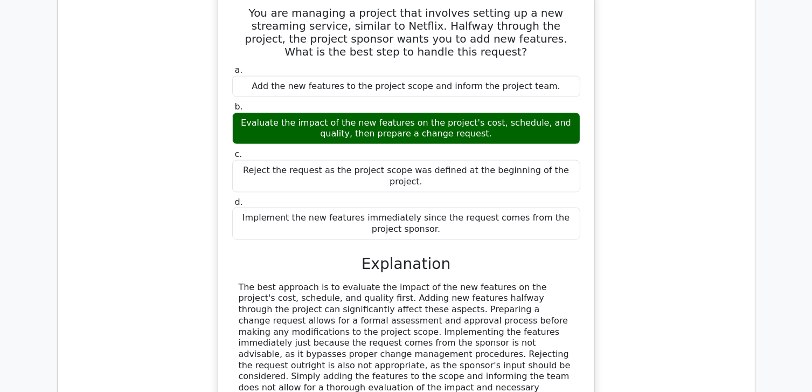
scroll to position [1671, 0]
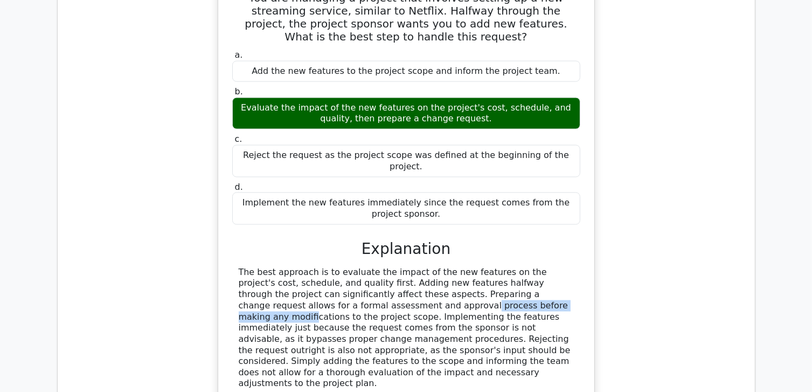
drag, startPoint x: 265, startPoint y: 245, endPoint x: 395, endPoint y: 244, distance: 129.4
click at [395, 267] on div "The best approach is to evaluate the impact of the new features on the project'…" at bounding box center [406, 328] width 335 height 123
drag, startPoint x: 395, startPoint y: 244, endPoint x: 308, endPoint y: 256, distance: 87.1
click at [308, 267] on div "The best approach is to evaluate the impact of the new features on the project'…" at bounding box center [406, 328] width 335 height 123
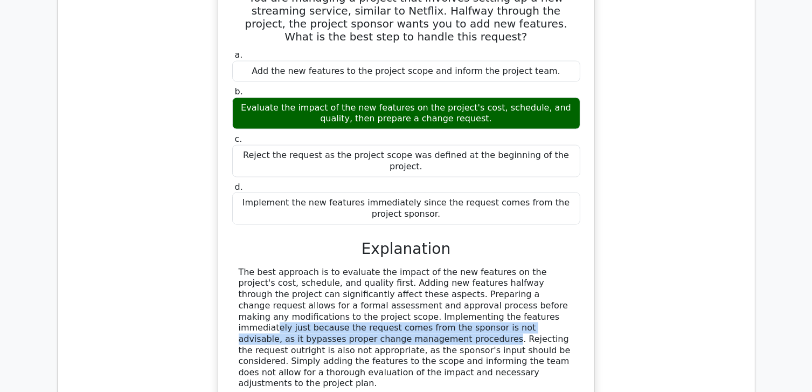
drag, startPoint x: 308, startPoint y: 256, endPoint x: 467, endPoint y: 270, distance: 159.6
click at [467, 270] on div "The best approach is to evaluate the impact of the new features on the project'…" at bounding box center [406, 328] width 335 height 123
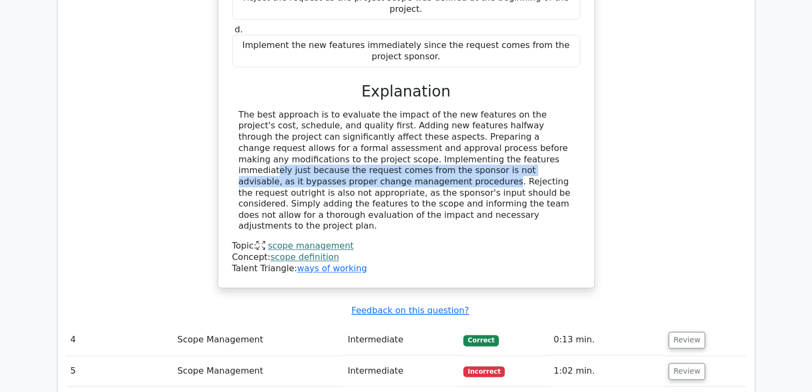
scroll to position [1887, 0]
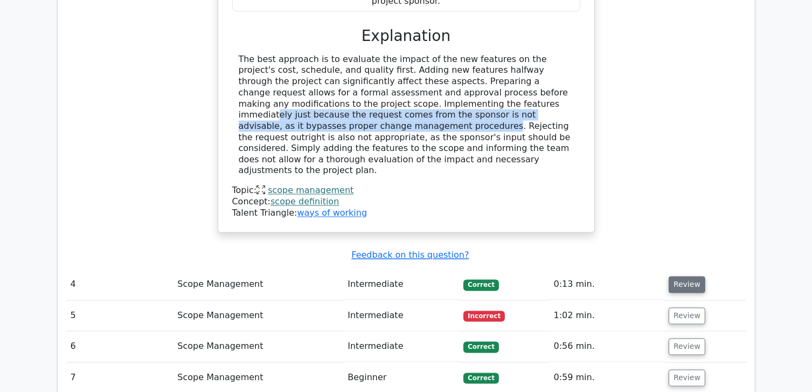
click at [688, 277] on button "Review" at bounding box center [687, 285] width 37 height 17
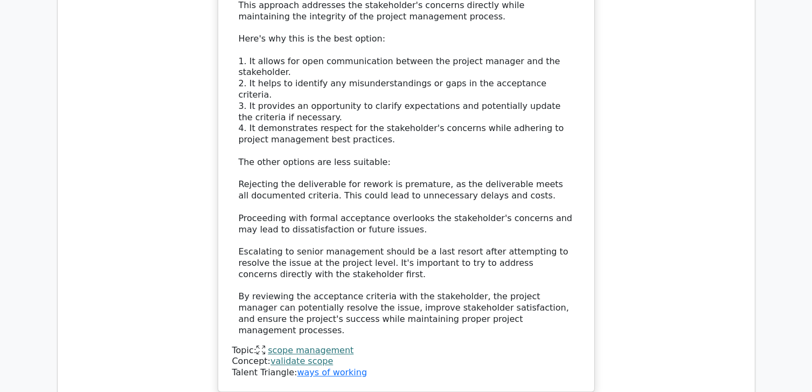
scroll to position [2534, 0]
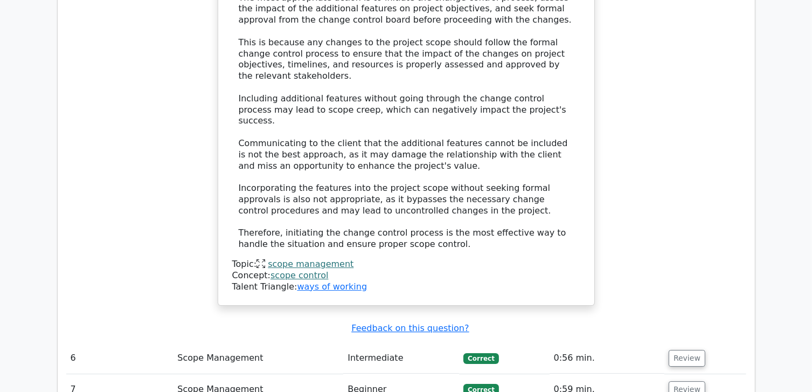
scroll to position [3396, 0]
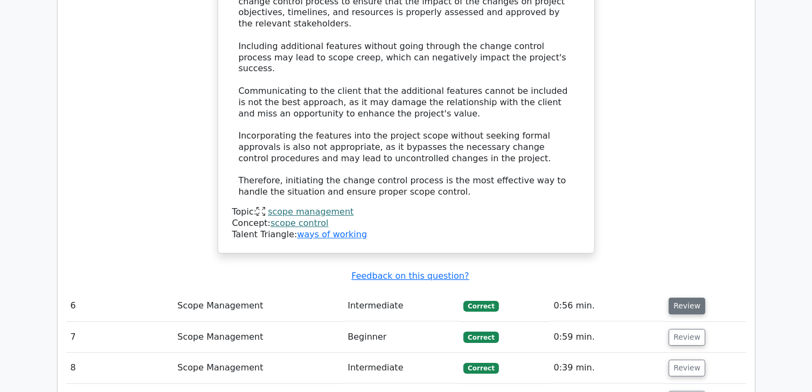
click at [677, 298] on button "Review" at bounding box center [687, 306] width 37 height 17
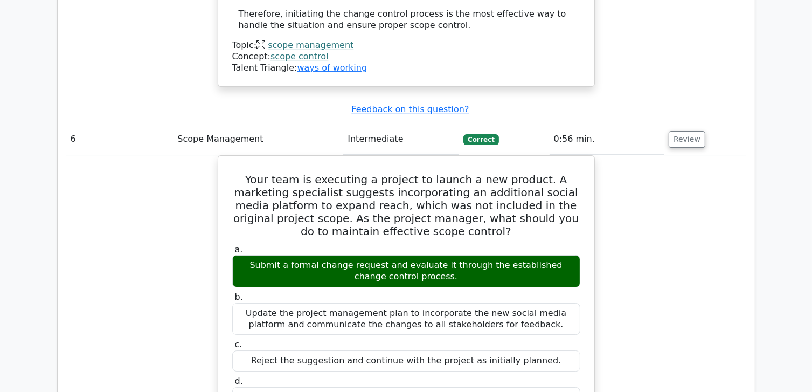
scroll to position [3666, 0]
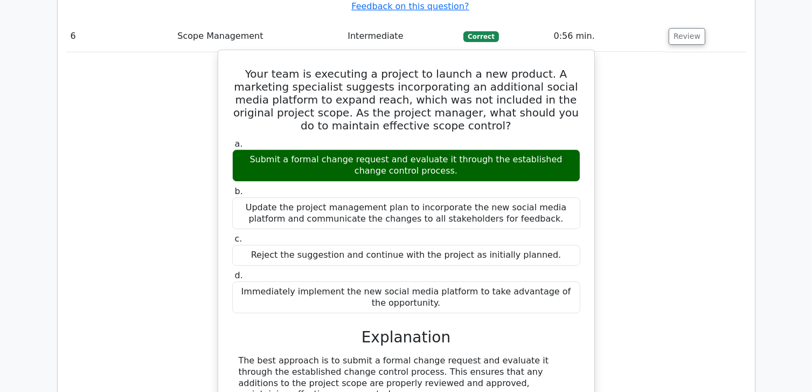
drag, startPoint x: 449, startPoint y: 204, endPoint x: 464, endPoint y: 217, distance: 19.5
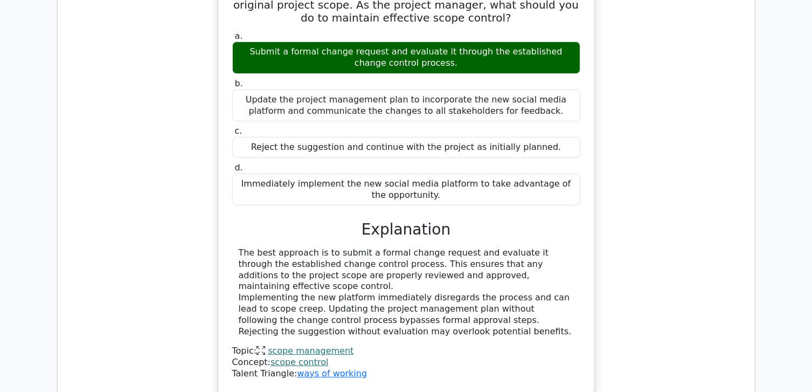
scroll to position [3827, 0]
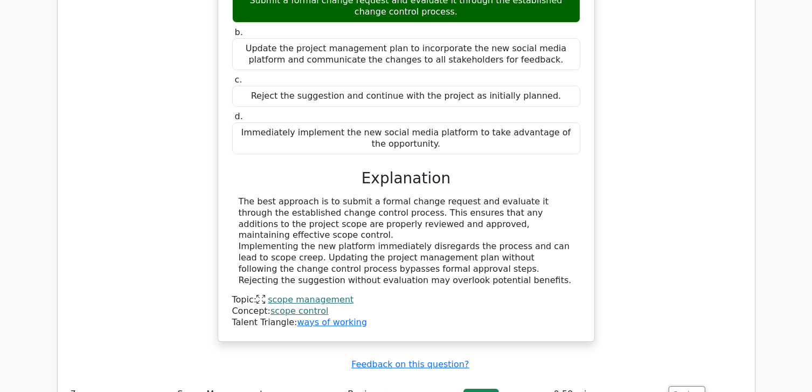
click at [704, 379] on td "Review" at bounding box center [705, 394] width 81 height 31
click at [703, 379] on td "Review" at bounding box center [705, 394] width 81 height 31
click at [691, 386] on button "Review" at bounding box center [687, 394] width 37 height 17
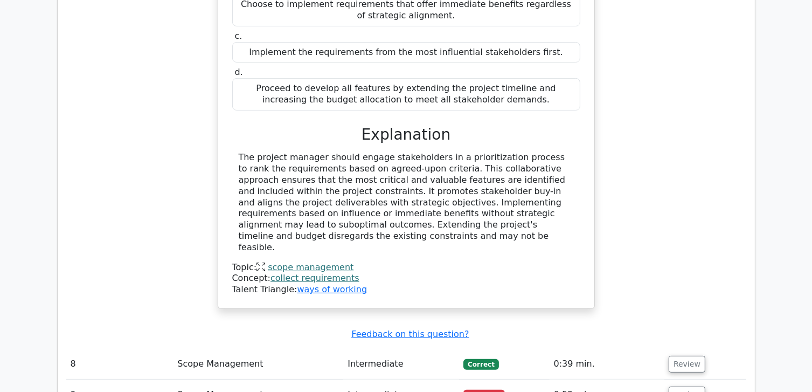
scroll to position [4420, 0]
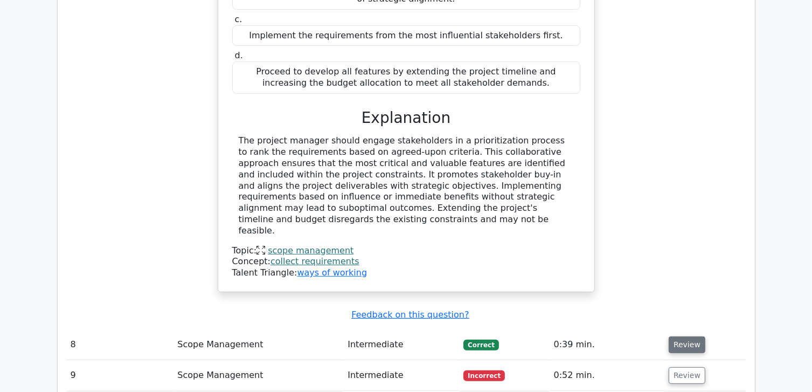
click at [699, 336] on button "Review" at bounding box center [687, 344] width 37 height 17
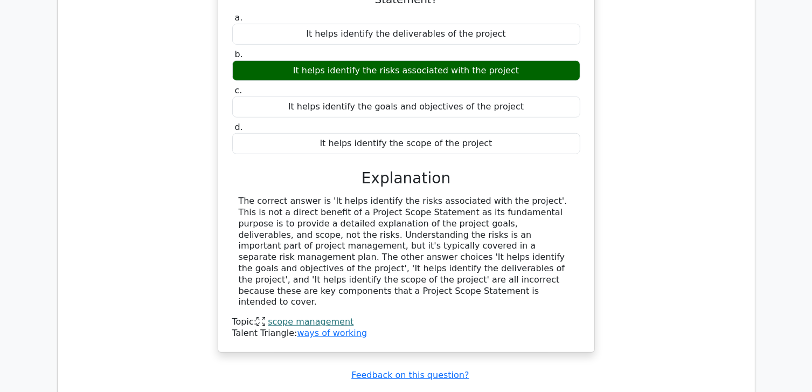
scroll to position [4906, 0]
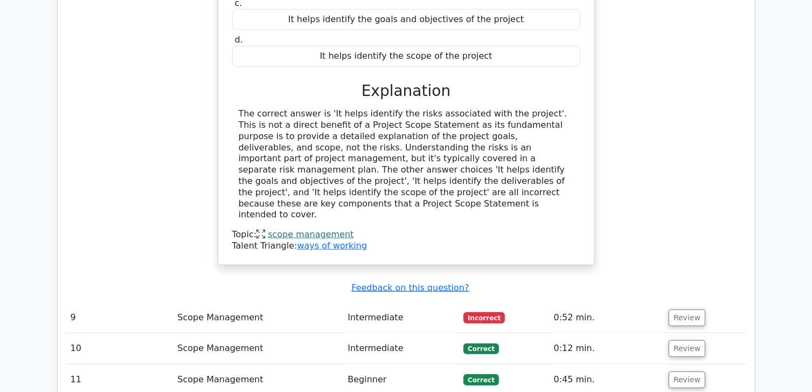
click at [681, 302] on td "Review" at bounding box center [705, 317] width 81 height 31
click at [681, 309] on button "Review" at bounding box center [687, 317] width 37 height 17
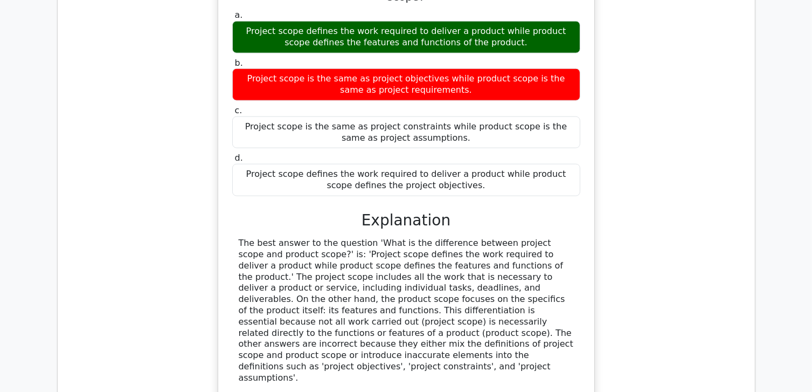
scroll to position [5283, 0]
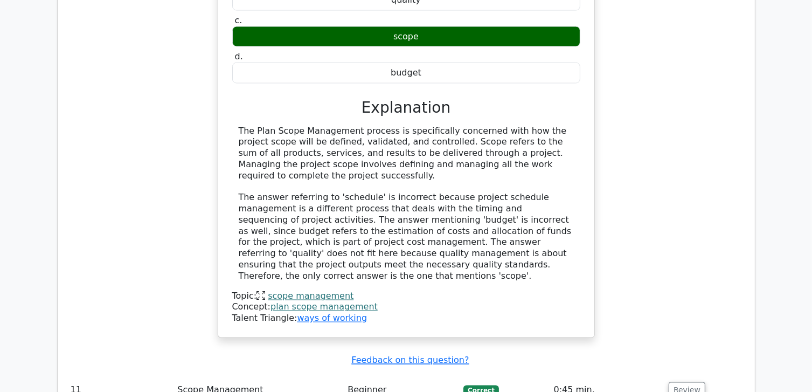
scroll to position [5984, 0]
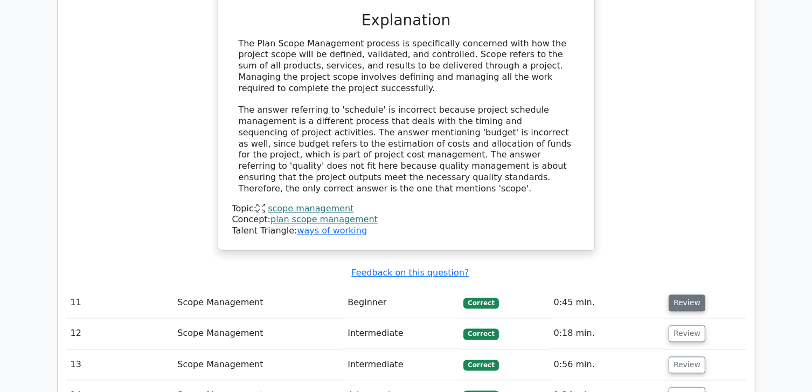
click at [676, 295] on button "Review" at bounding box center [687, 303] width 37 height 17
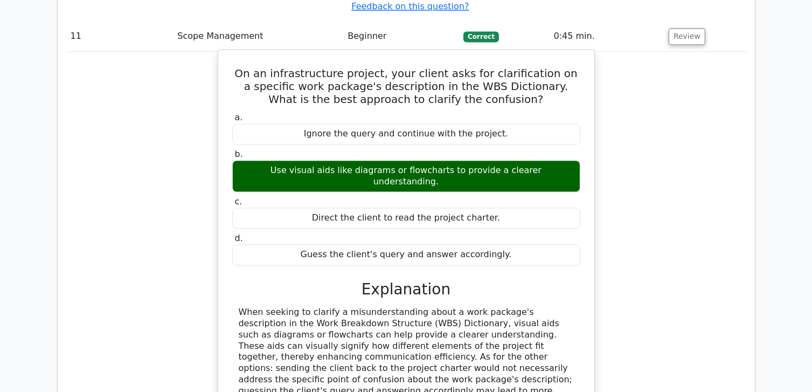
scroll to position [6253, 0]
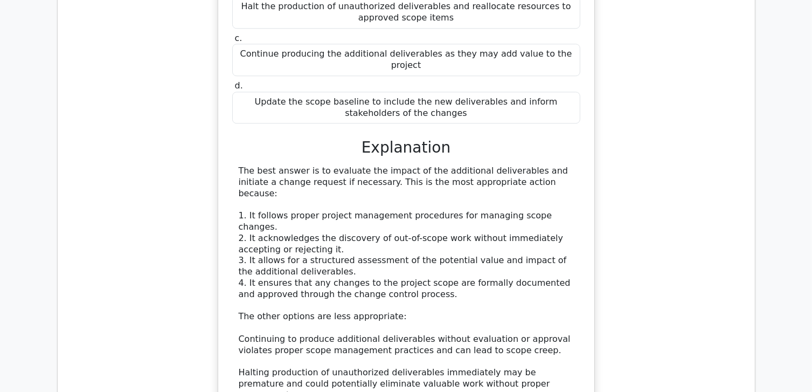
scroll to position [6954, 0]
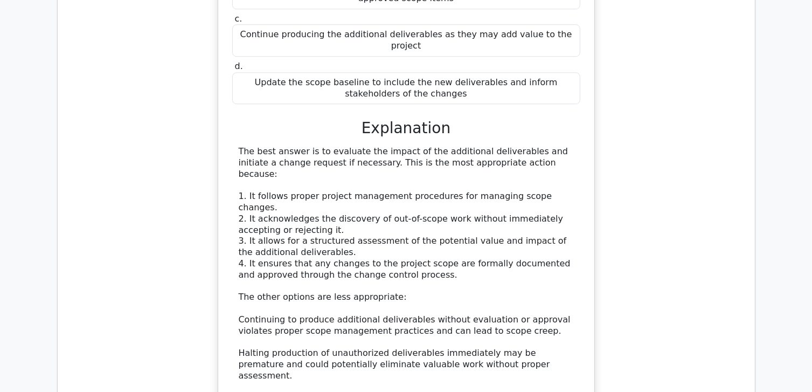
drag, startPoint x: 681, startPoint y: 237, endPoint x: 711, endPoint y: 118, distance: 122.1
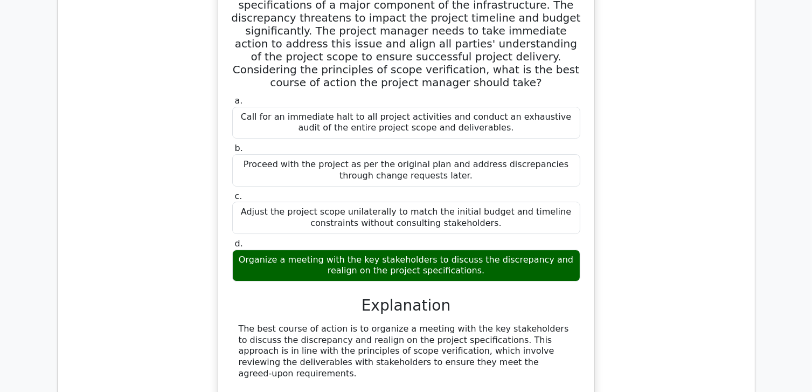
scroll to position [7655, 0]
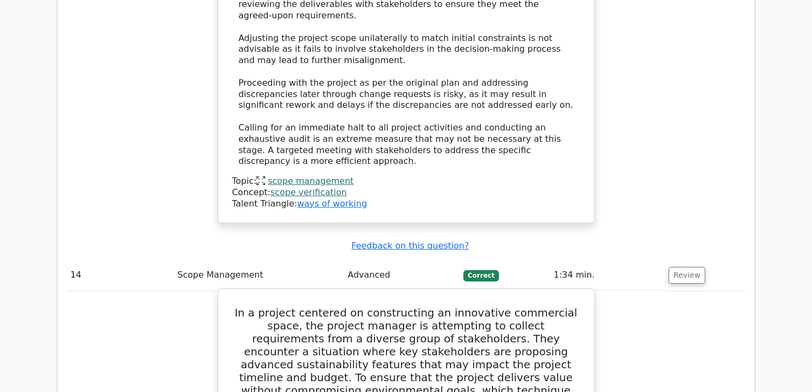
scroll to position [7924, 0]
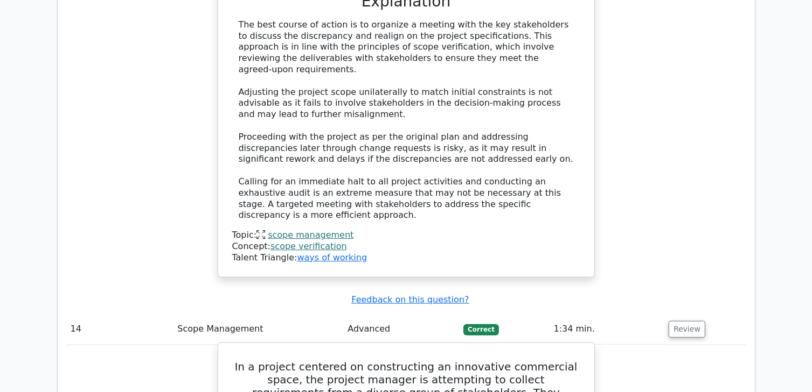
drag, startPoint x: 348, startPoint y: 286, endPoint x: 443, endPoint y: 284, distance: 95.4
drag, startPoint x: 513, startPoint y: 289, endPoint x: 328, endPoint y: 285, distance: 185.5
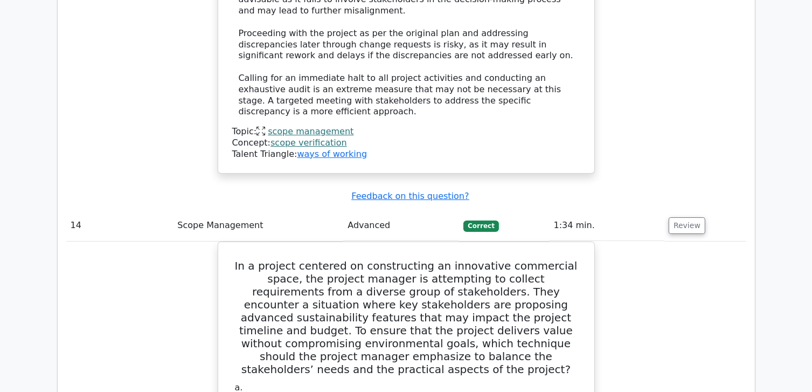
scroll to position [8086, 0]
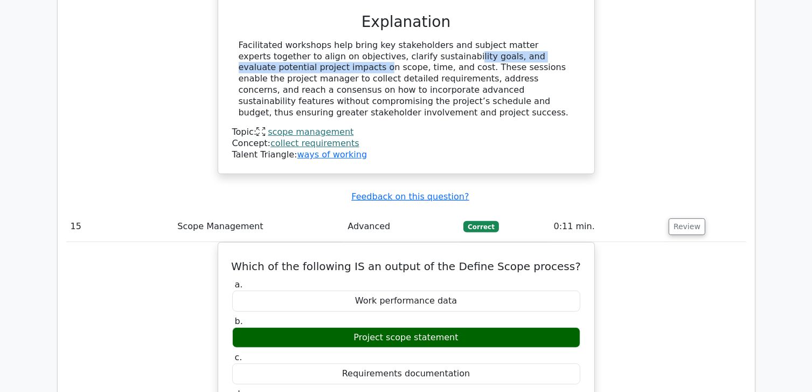
scroll to position [8618, 0]
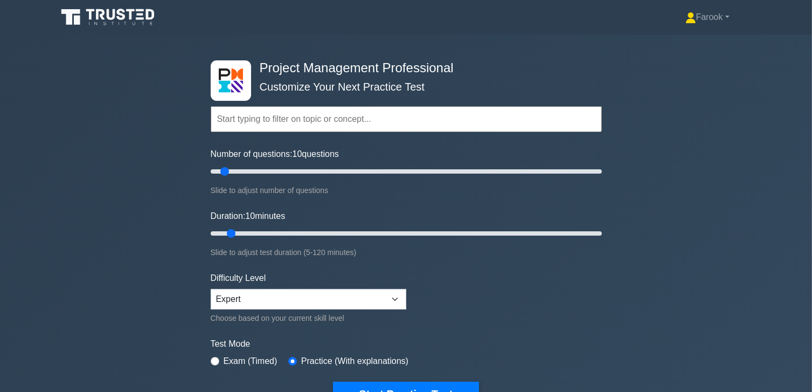
click at [393, 128] on input "text" at bounding box center [406, 119] width 391 height 26
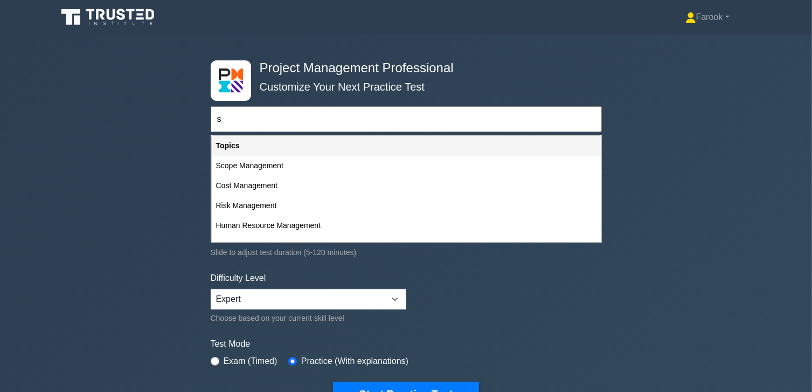
type input "s"
click at [677, 205] on div "Project Management Professional Customize Your Next Practice Test s Topics Scop…" at bounding box center [406, 234] width 812 height 398
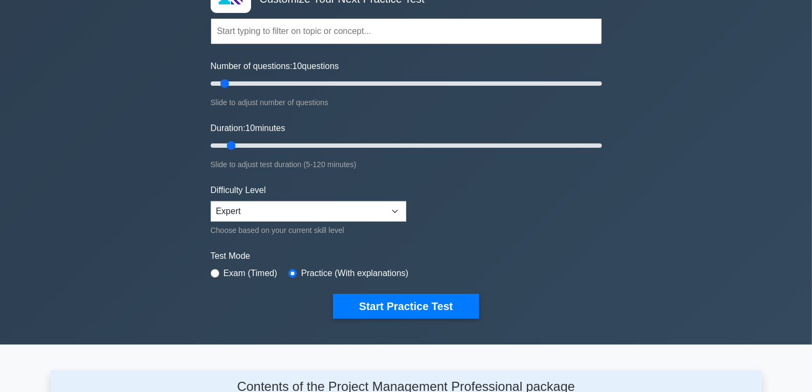
scroll to position [54, 0]
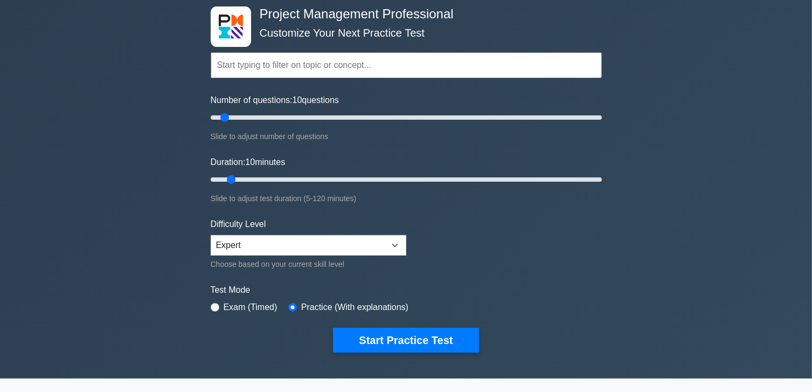
click at [355, 72] on input "text" at bounding box center [406, 65] width 391 height 26
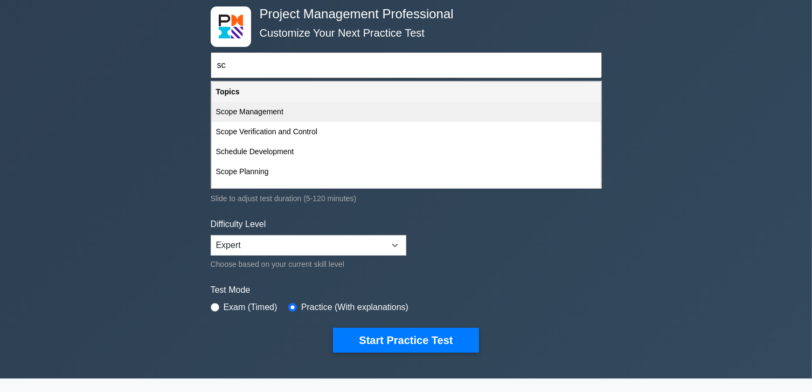
click at [317, 112] on div "Scope Management" at bounding box center [406, 112] width 389 height 20
type input "Scope Management"
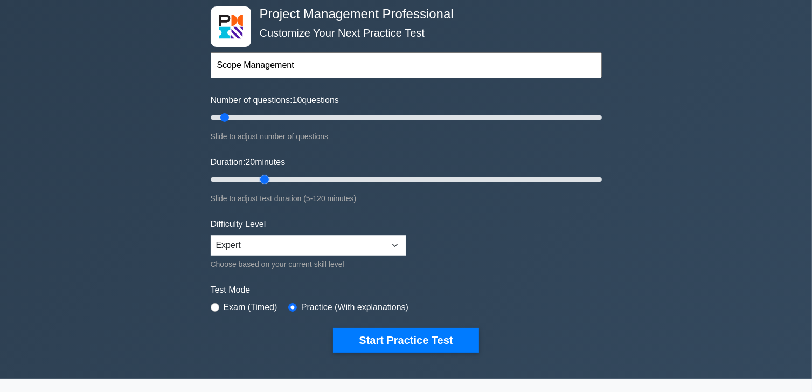
drag, startPoint x: 229, startPoint y: 183, endPoint x: 262, endPoint y: 192, distance: 34.1
type input "20"
click at [262, 186] on input "Duration: 20 minutes" at bounding box center [406, 179] width 391 height 13
click at [226, 115] on input "Number of questions: 10 questions" at bounding box center [406, 117] width 391 height 13
drag, startPoint x: 264, startPoint y: 182, endPoint x: 249, endPoint y: 185, distance: 15.4
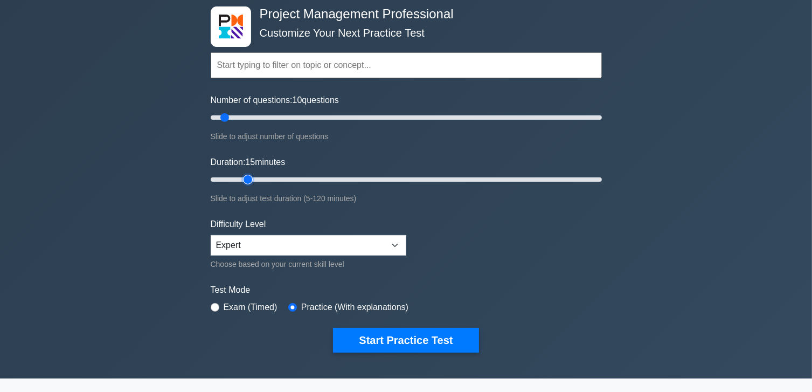
click at [249, 185] on input "Duration: 15 minutes" at bounding box center [406, 179] width 391 height 13
drag, startPoint x: 249, startPoint y: 185, endPoint x: 238, endPoint y: 183, distance: 11.4
click at [238, 183] on div "Duration: 15 minutes Slide to adjust test duration (5-120 minutes)" at bounding box center [406, 180] width 391 height 49
type input "10"
click at [268, 235] on select "Beginner Intermediate Expert" at bounding box center [309, 245] width 196 height 20
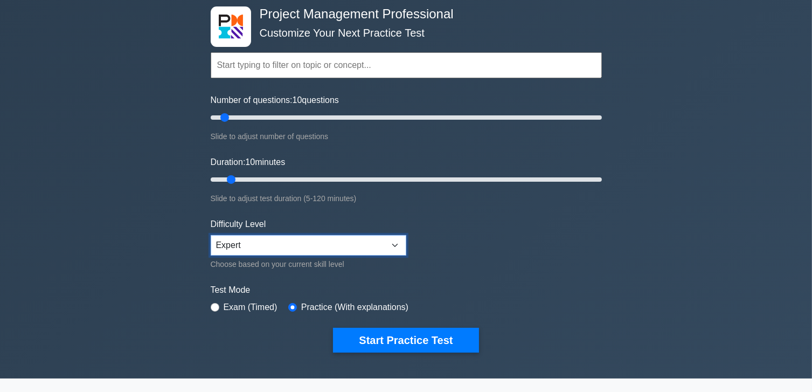
click at [211, 235] on select "Beginner Intermediate Expert" at bounding box center [309, 245] width 196 height 20
click at [283, 66] on input "text" at bounding box center [406, 65] width 391 height 26
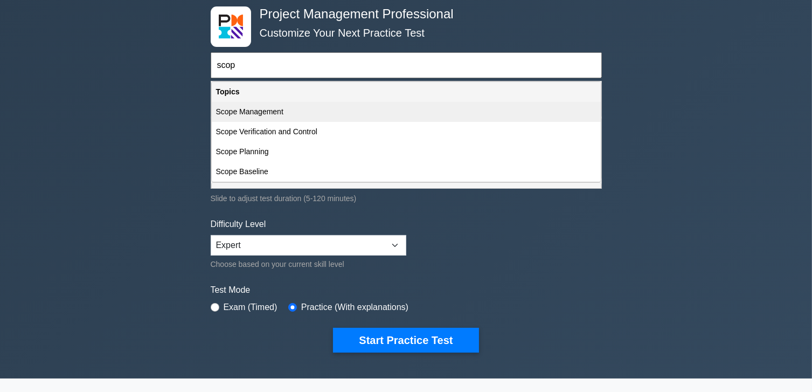
click at [296, 111] on div "Scope Management" at bounding box center [406, 112] width 389 height 20
type input "Scope Management"
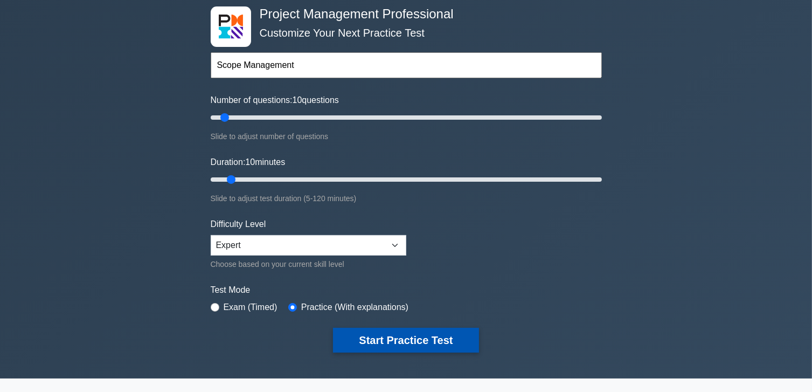
click at [397, 345] on button "Start Practice Test" at bounding box center [406, 340] width 146 height 25
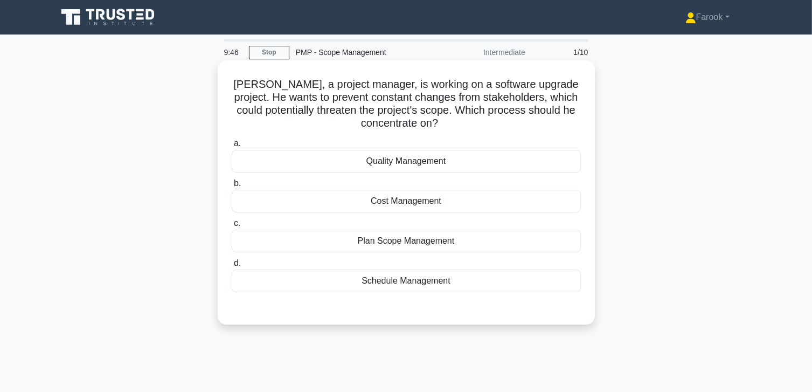
click at [375, 233] on div "Plan Scope Management" at bounding box center [406, 241] width 349 height 23
click at [232, 227] on input "c. Plan Scope Management" at bounding box center [232, 223] width 0 height 7
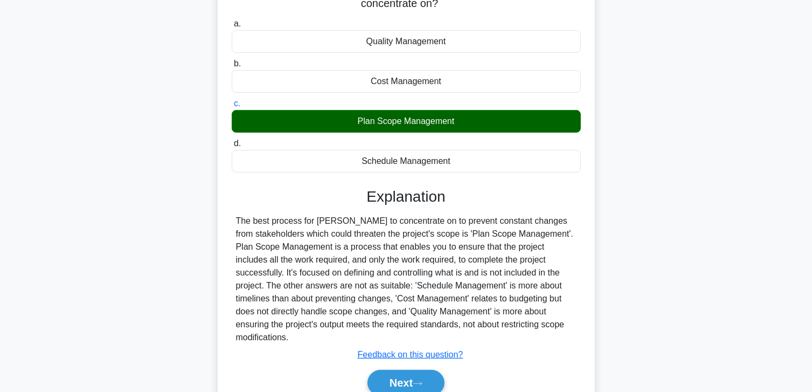
scroll to position [190, 0]
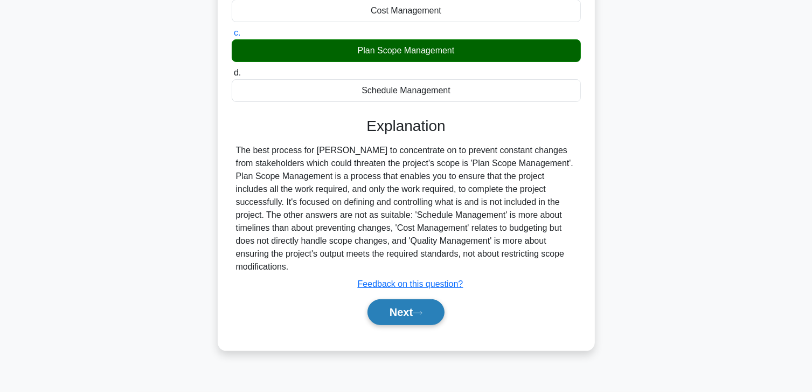
click at [382, 299] on button "Next" at bounding box center [406, 312] width 77 height 26
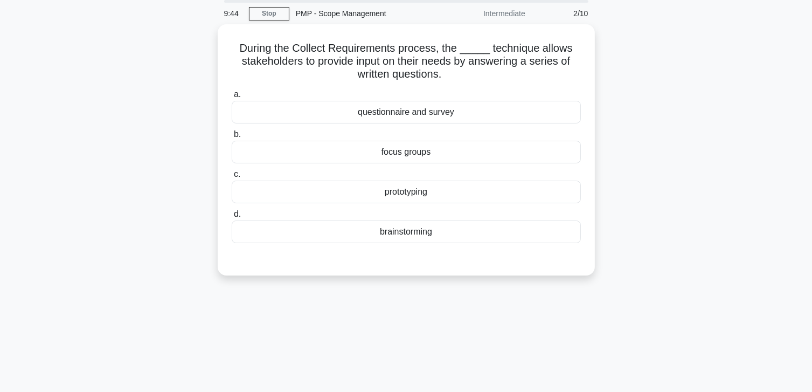
scroll to position [29, 0]
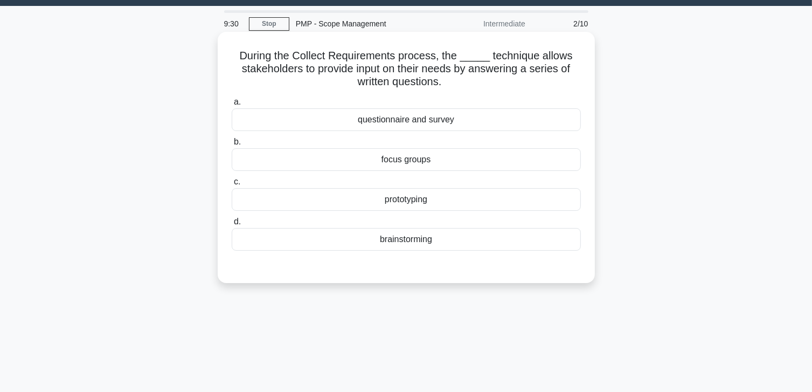
drag, startPoint x: 472, startPoint y: 174, endPoint x: 478, endPoint y: 168, distance: 8.8
click at [478, 168] on div "a. questionnaire and survey b. focus groups c. d." at bounding box center [406, 173] width 362 height 160
click at [478, 168] on div "focus groups" at bounding box center [406, 159] width 349 height 23
click at [232, 146] on input "b. focus groups" at bounding box center [232, 142] width 0 height 7
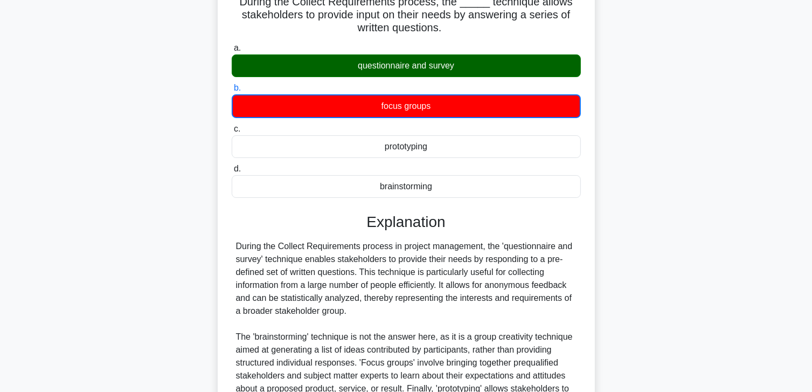
scroll to position [221, 0]
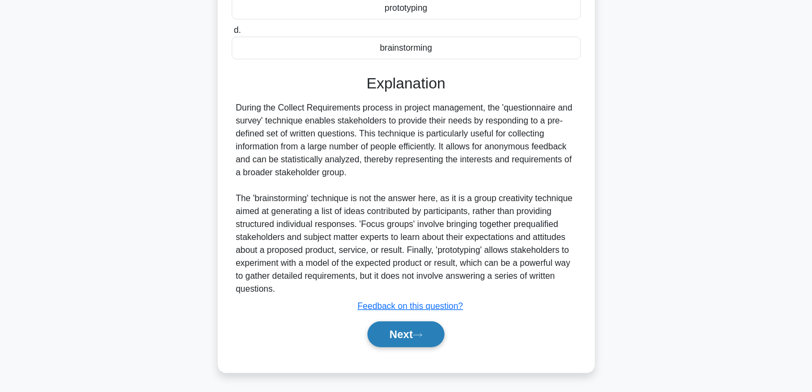
click at [405, 333] on button "Next" at bounding box center [406, 334] width 77 height 26
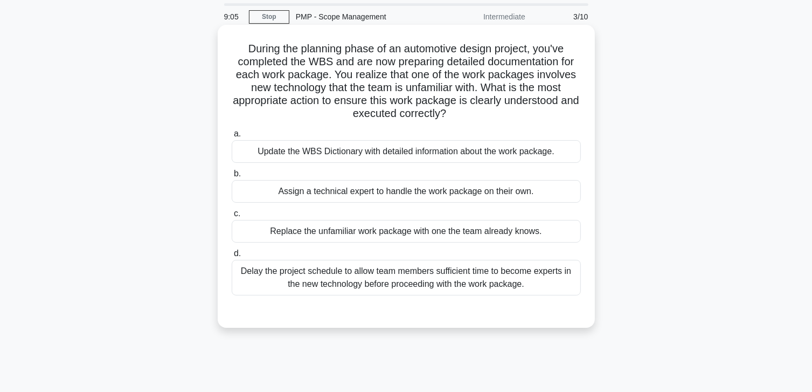
scroll to position [54, 0]
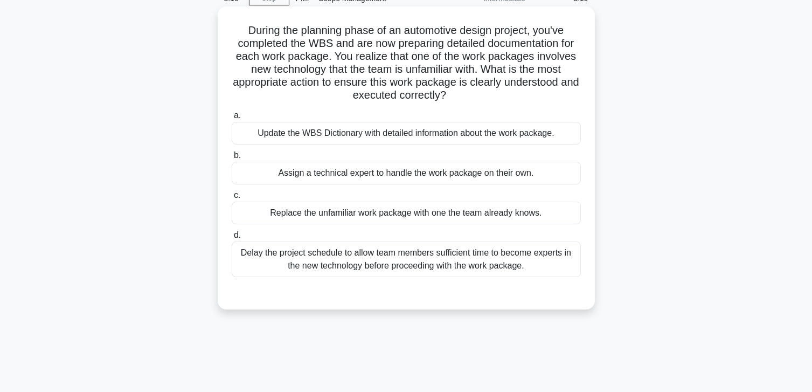
click at [422, 136] on div "Update the WBS Dictionary with detailed information about the work package." at bounding box center [406, 133] width 349 height 23
click at [232, 119] on input "a. Update the WBS Dictionary with detailed information about the work package." at bounding box center [232, 115] width 0 height 7
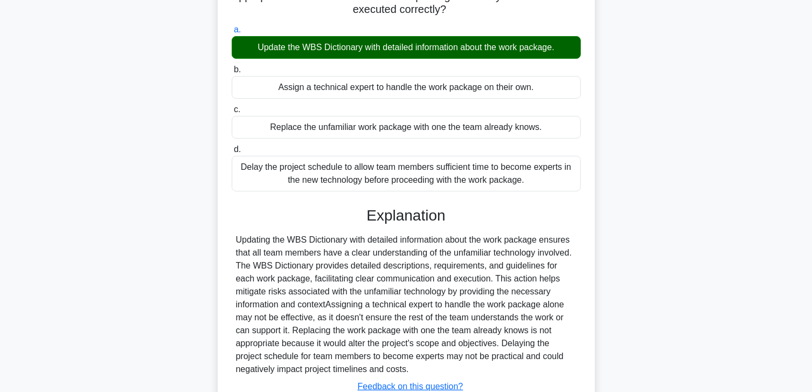
scroll to position [220, 0]
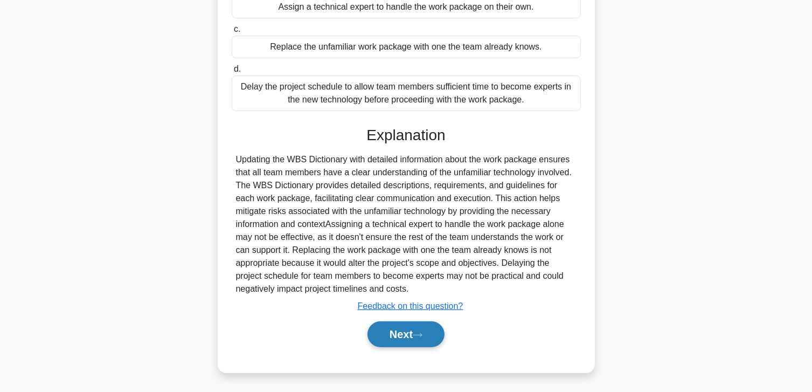
click at [390, 323] on button "Next" at bounding box center [406, 334] width 77 height 26
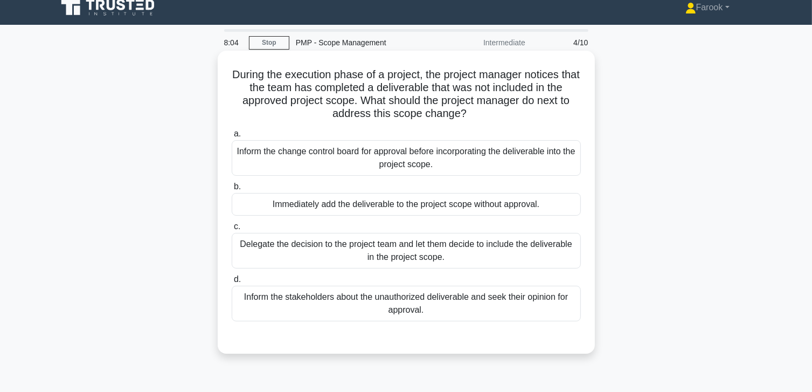
scroll to position [0, 0]
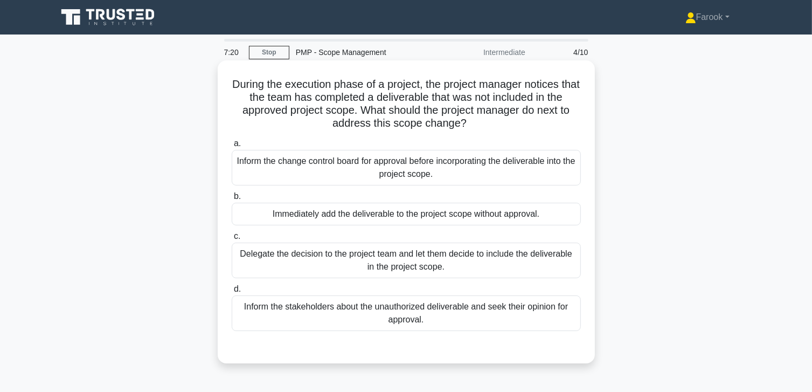
click at [399, 311] on div "Inform the stakeholders about the unauthorized deliverable and seek their opini…" at bounding box center [406, 313] width 349 height 36
click at [232, 293] on input "d. Inform the stakeholders about the unauthorized deliverable and seek their op…" at bounding box center [232, 289] width 0 height 7
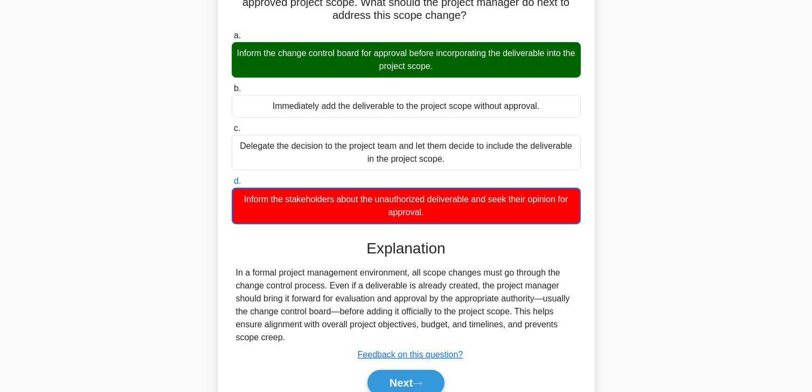
scroll to position [162, 0]
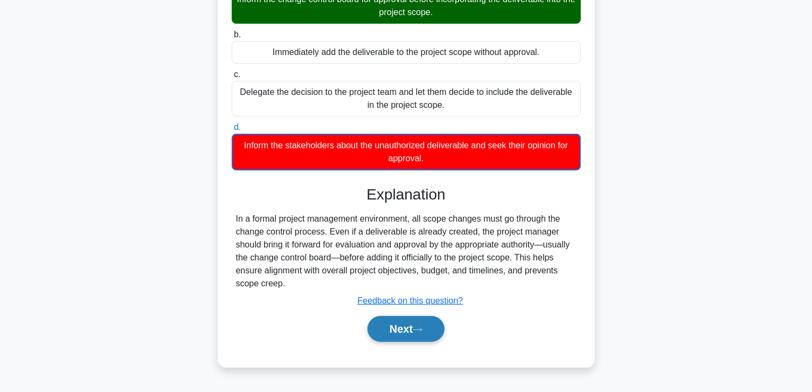
click at [398, 329] on button "Next" at bounding box center [406, 329] width 77 height 26
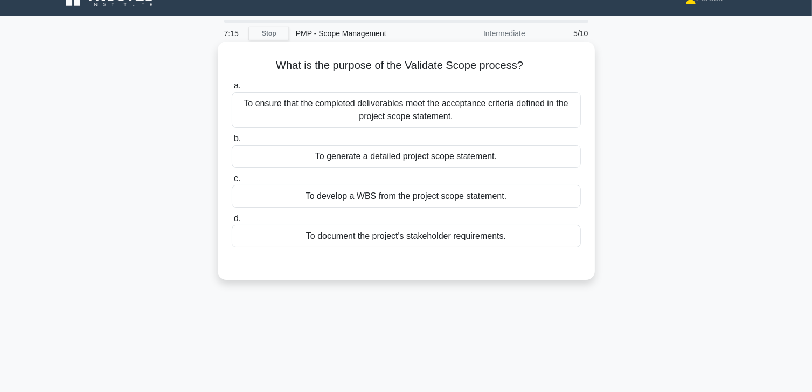
scroll to position [0, 0]
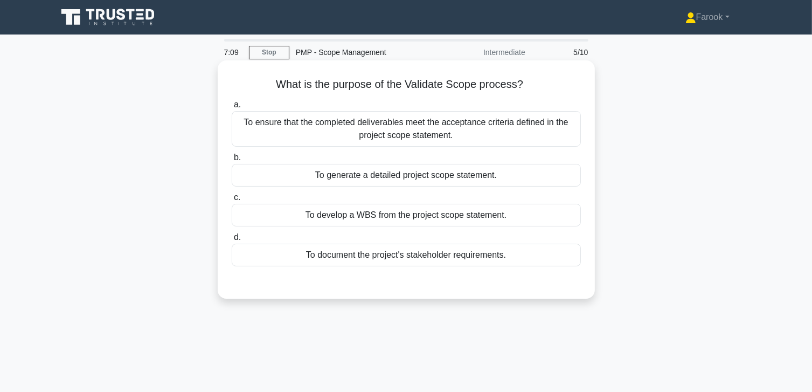
click at [375, 124] on div "To ensure that the completed deliverables meet the acceptance criteria defined …" at bounding box center [406, 129] width 349 height 36
click at [232, 108] on input "a. To ensure that the completed deliverables meet the acceptance criteria defin…" at bounding box center [232, 104] width 0 height 7
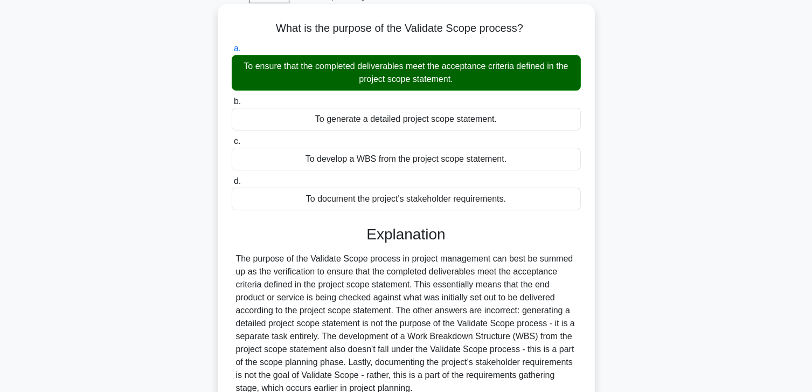
scroll to position [190, 0]
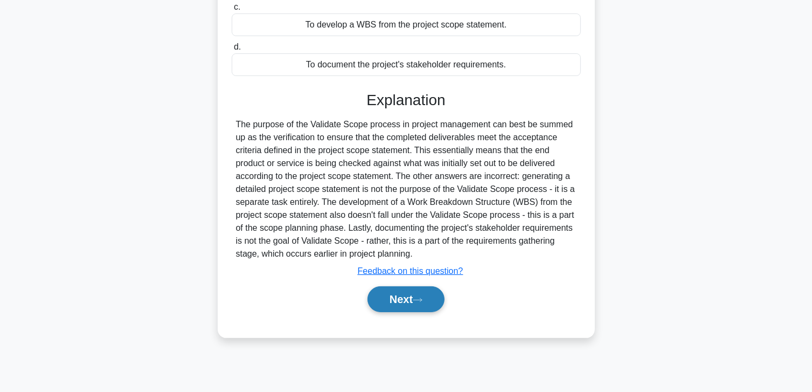
click at [385, 293] on button "Next" at bounding box center [406, 299] width 77 height 26
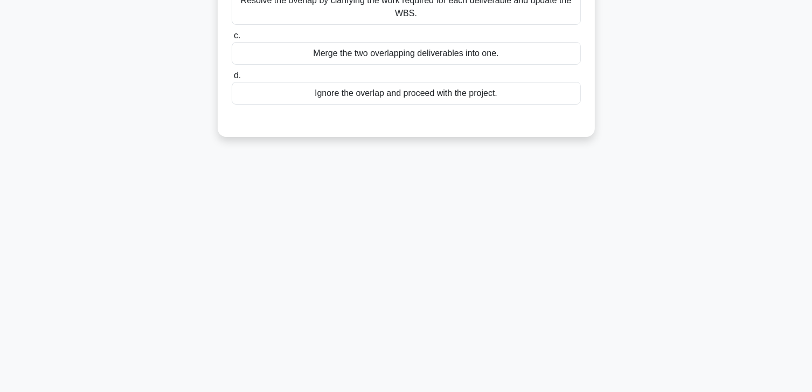
scroll to position [0, 0]
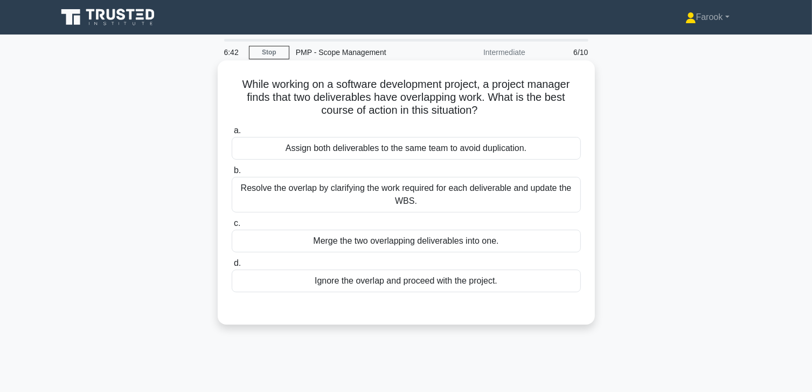
click at [395, 180] on div "Resolve the overlap by clarifying the work required for each deliverable and up…" at bounding box center [406, 195] width 349 height 36
click at [232, 174] on input "b. Resolve the overlap by clarifying the work required for each deliverable and…" at bounding box center [232, 170] width 0 height 7
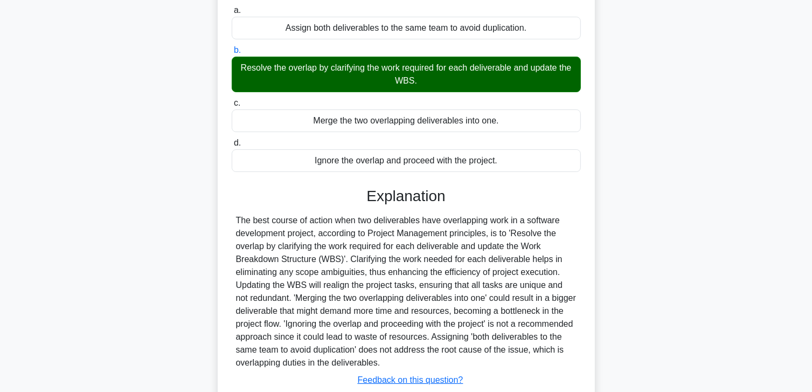
scroll to position [194, 0]
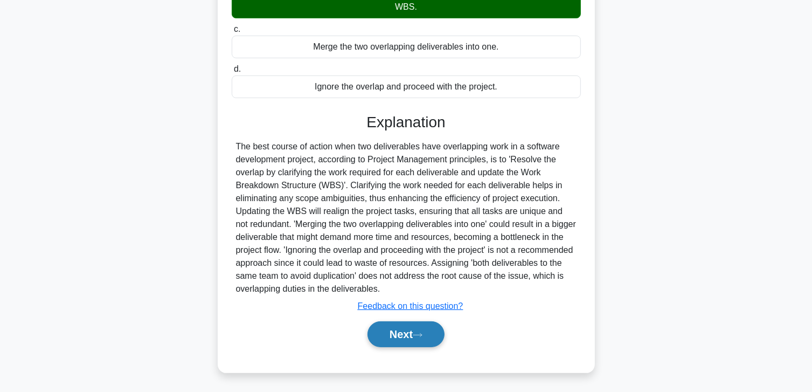
click at [419, 335] on icon at bounding box center [418, 335] width 10 height 6
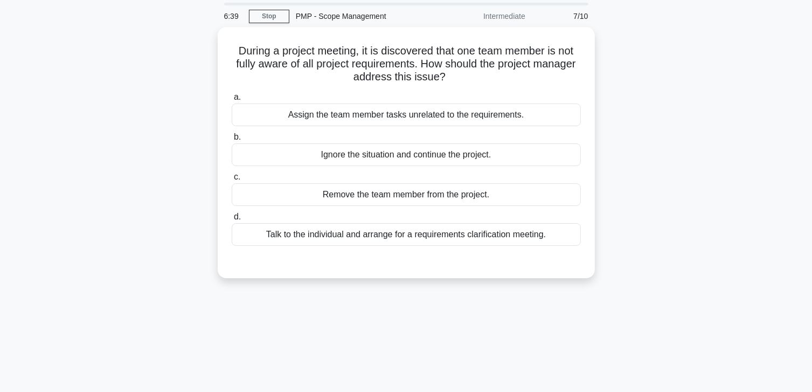
scroll to position [29, 0]
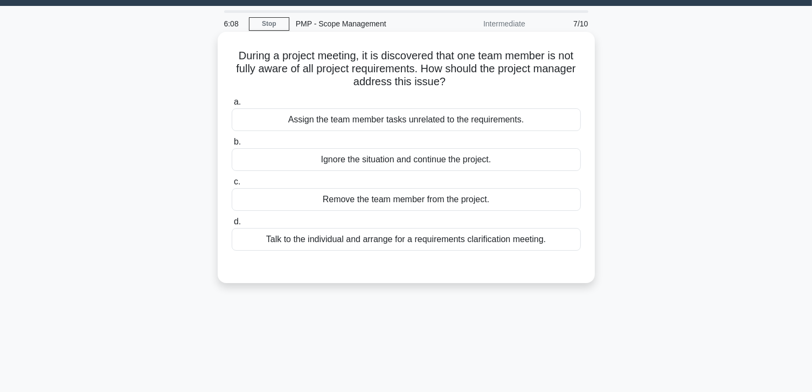
click at [405, 229] on div "Talk to the individual and arrange for a requirements clarification meeting." at bounding box center [406, 239] width 349 height 23
click at [232, 225] on input "d. Talk to the individual and arrange for a requirements clarification meeting." at bounding box center [232, 221] width 0 height 7
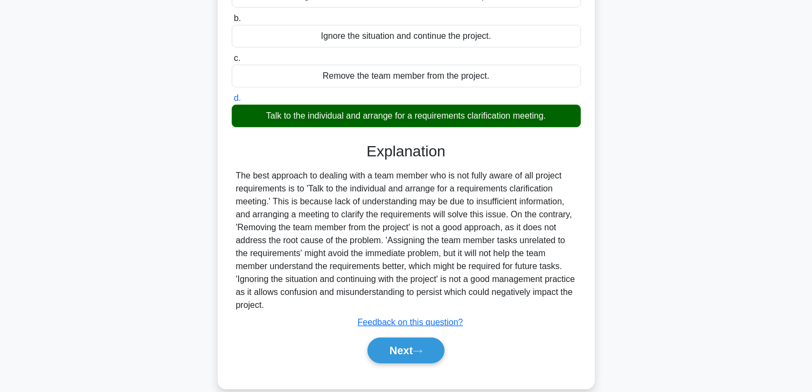
scroll to position [190, 0]
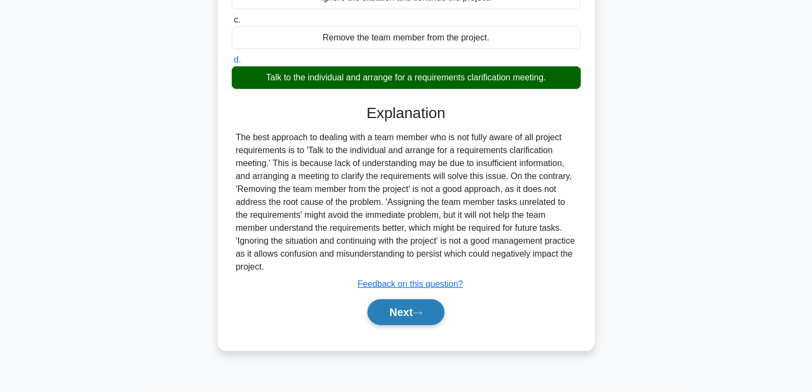
click at [403, 309] on button "Next" at bounding box center [406, 312] width 77 height 26
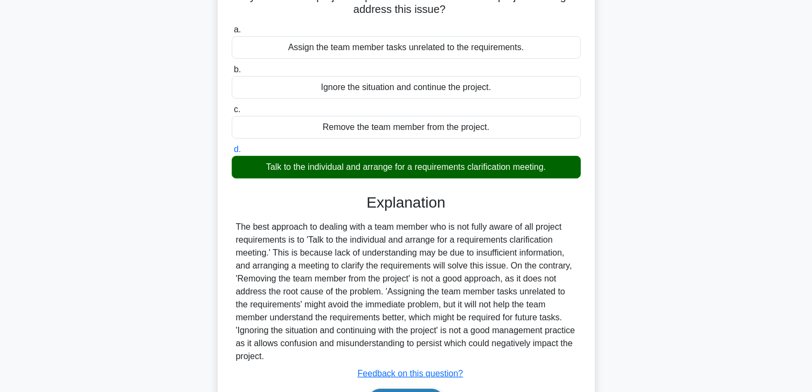
scroll to position [0, 0]
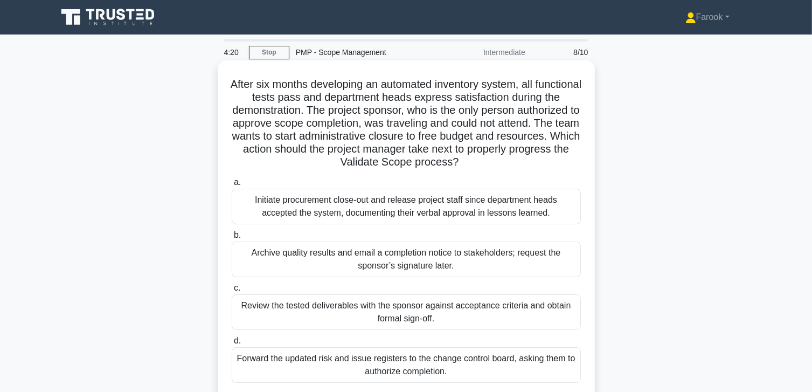
click at [498, 264] on div "Archive quality results and email a completion notice to stakeholders; request …" at bounding box center [406, 260] width 349 height 36
click at [232, 239] on input "b. Archive quality results and email a completion notice to stakeholders; reque…" at bounding box center [232, 235] width 0 height 7
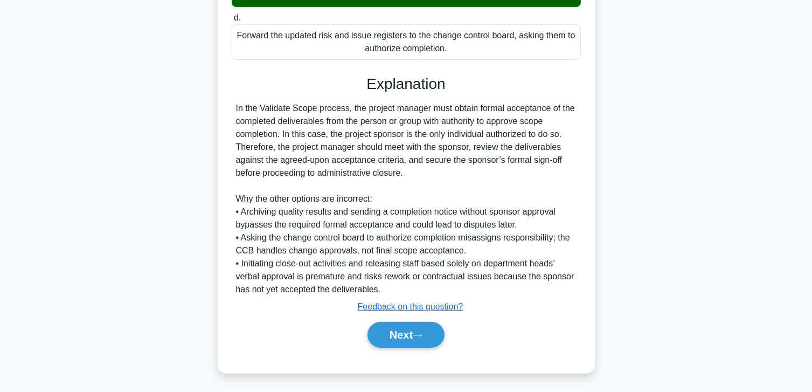
scroll to position [325, 0]
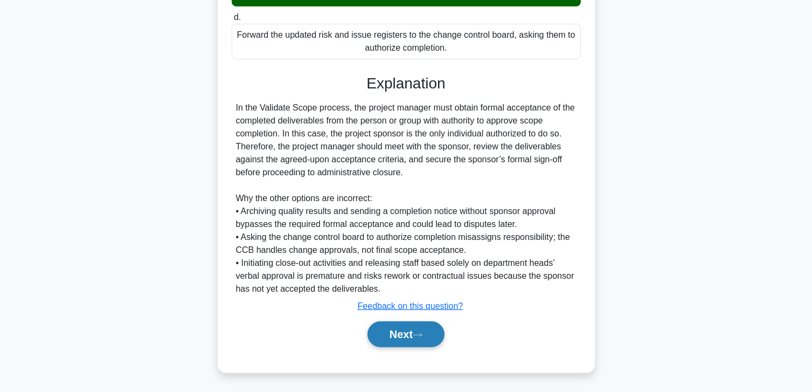
click at [404, 336] on button "Next" at bounding box center [406, 334] width 77 height 26
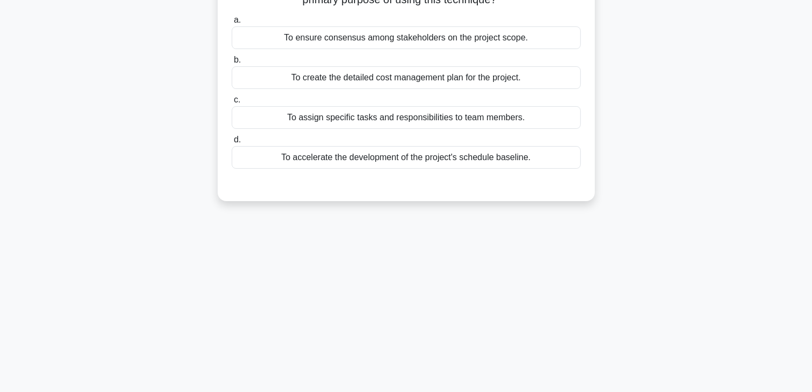
scroll to position [0, 0]
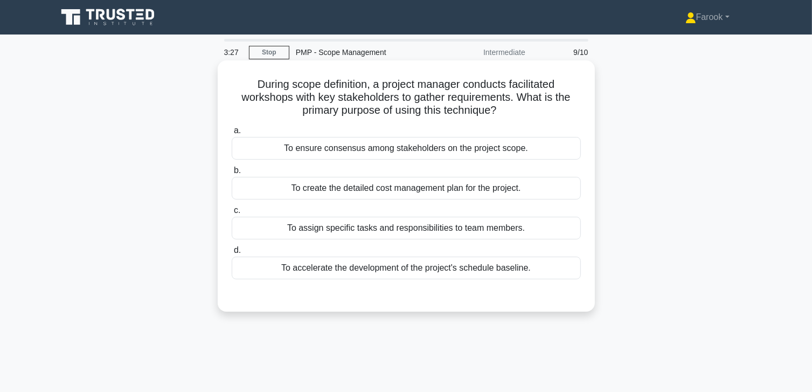
click at [390, 157] on div "To ensure consensus among stakeholders on the project scope." at bounding box center [406, 148] width 349 height 23
click at [232, 134] on input "a. To ensure consensus among stakeholders on the project scope." at bounding box center [232, 130] width 0 height 7
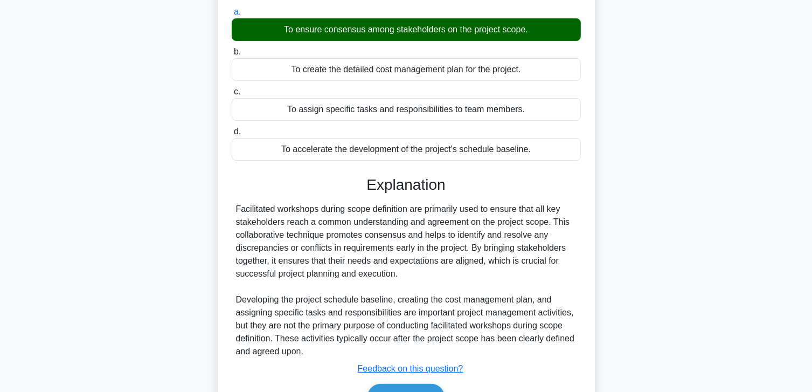
scroll to position [190, 0]
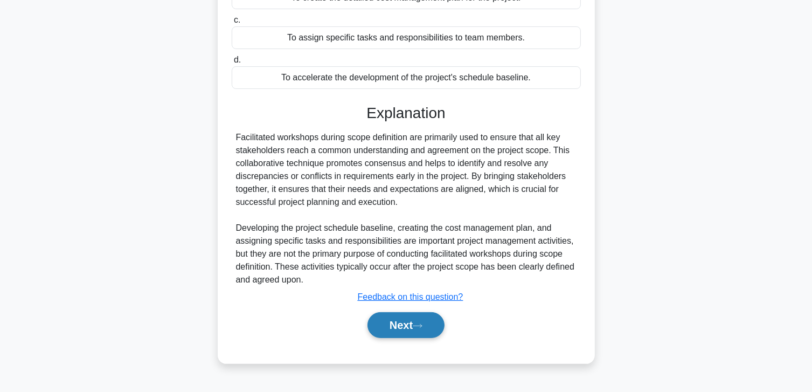
click at [384, 330] on button "Next" at bounding box center [406, 325] width 77 height 26
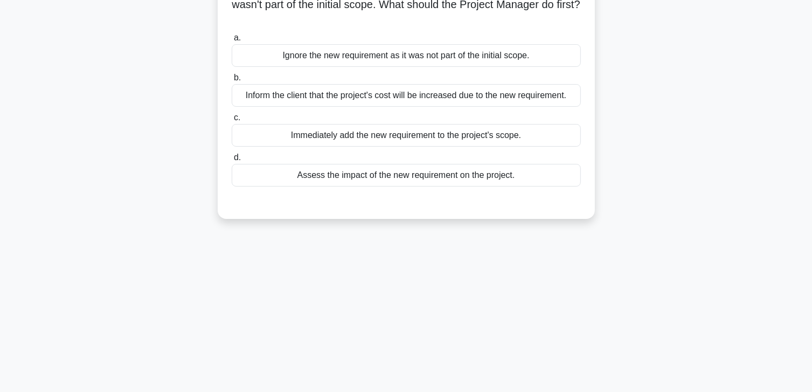
scroll to position [0, 0]
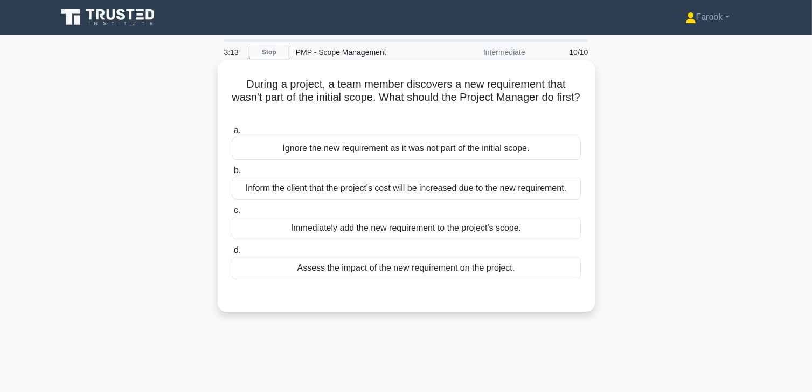
click at [397, 275] on div "Assess the impact of the new requirement on the project." at bounding box center [406, 268] width 349 height 23
click at [232, 254] on input "d. Assess the impact of the new requirement on the project." at bounding box center [232, 250] width 0 height 7
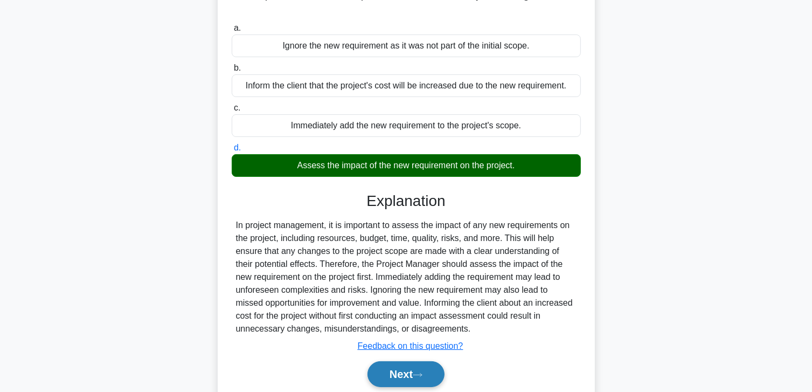
scroll to position [190, 0]
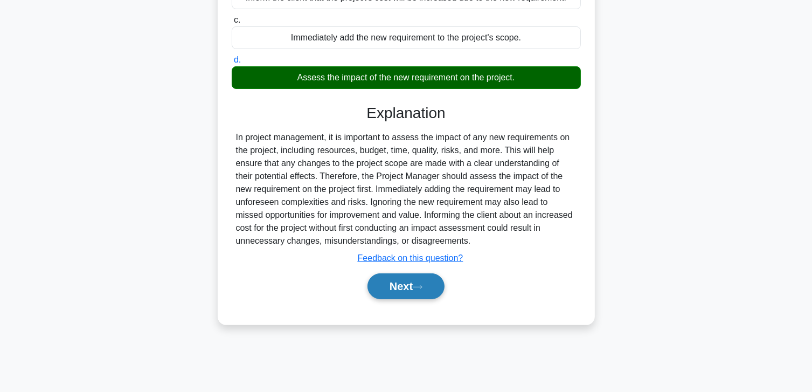
click at [403, 296] on button "Next" at bounding box center [406, 286] width 77 height 26
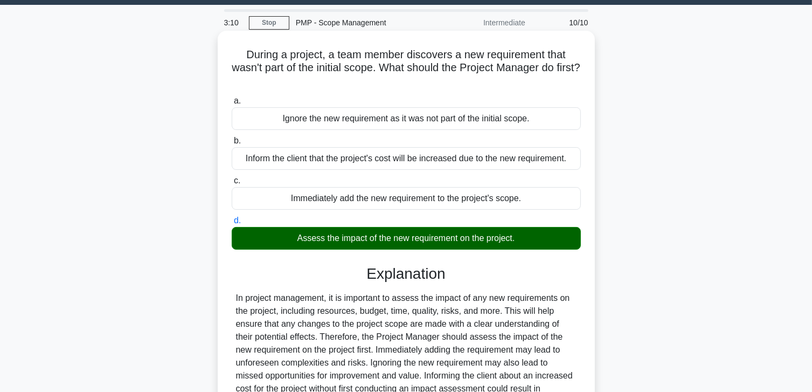
scroll to position [29, 0]
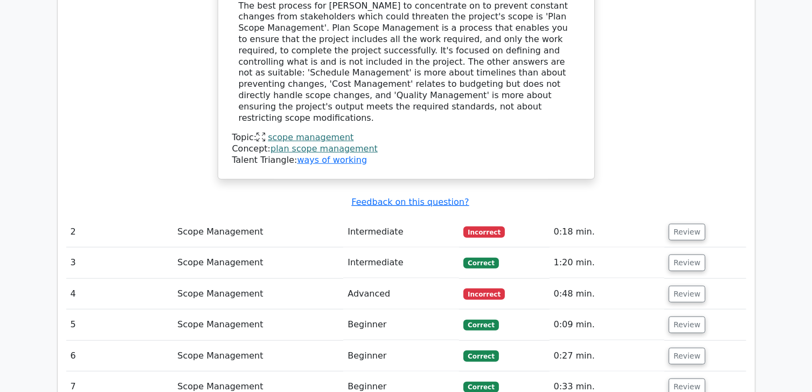
scroll to position [916, 0]
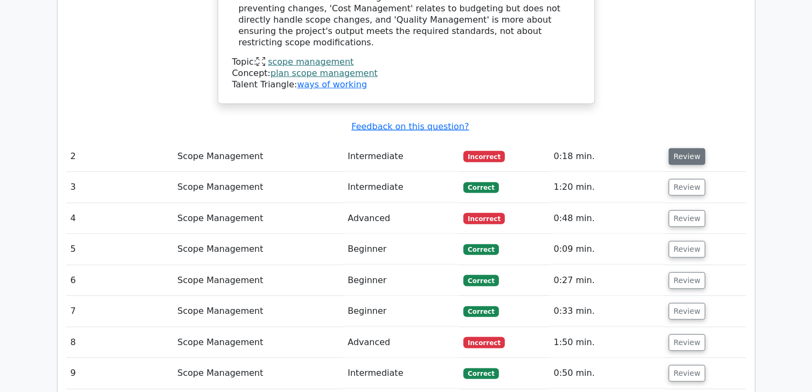
click at [685, 148] on button "Review" at bounding box center [687, 156] width 37 height 17
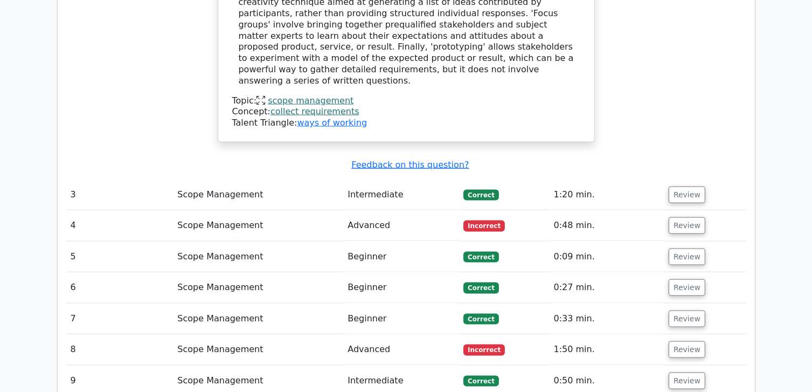
scroll to position [1509, 0]
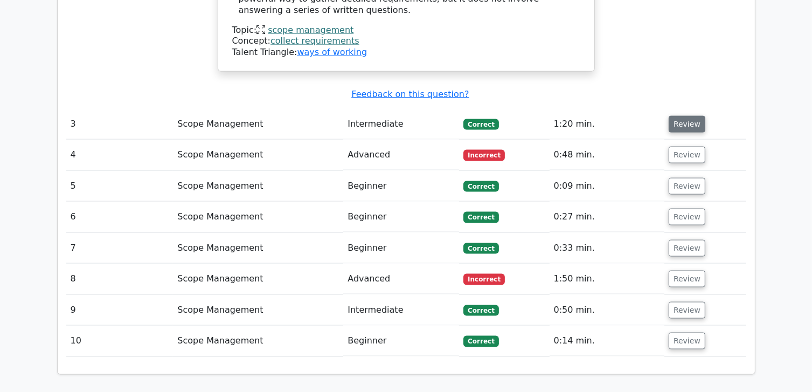
click at [694, 116] on button "Review" at bounding box center [687, 124] width 37 height 17
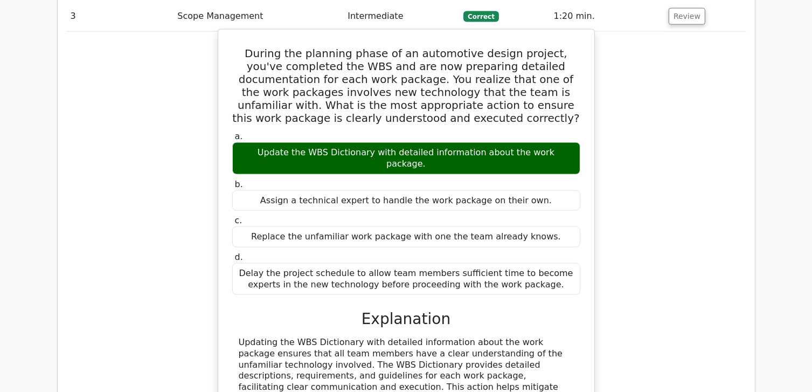
scroll to position [1671, 0]
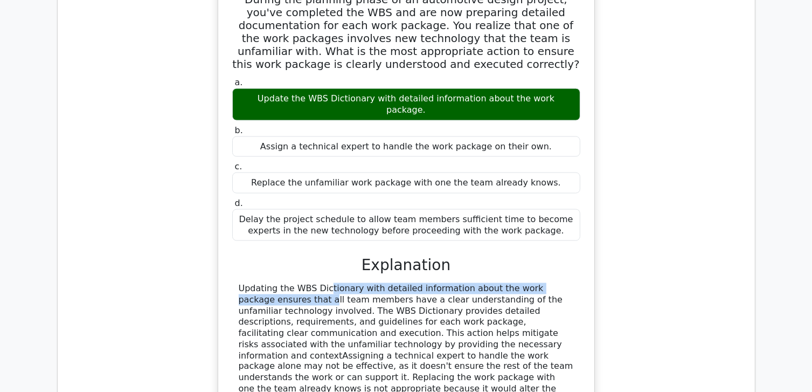
drag, startPoint x: 257, startPoint y: 221, endPoint x: 535, endPoint y: 232, distance: 278.4
click at [535, 232] on div "a. Update the WBS Dictionary with detailed information about the work package. …" at bounding box center [406, 273] width 350 height 396
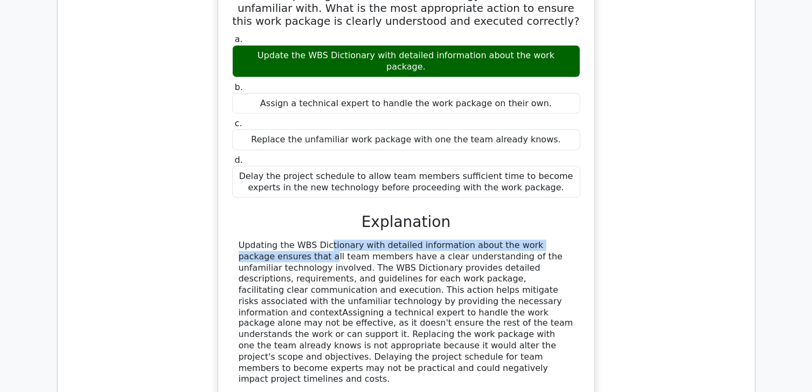
scroll to position [1725, 0]
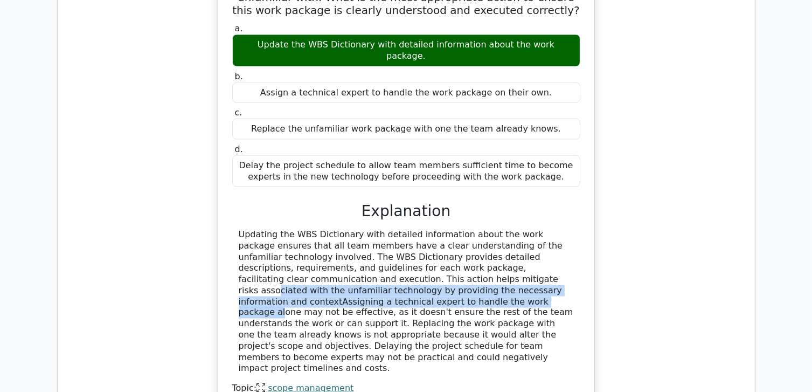
drag, startPoint x: 296, startPoint y: 216, endPoint x: 526, endPoint y: 225, distance: 229.8
click at [526, 229] on div "Updating the WBS Dictionary with detailed information about the work package en…" at bounding box center [406, 302] width 335 height 146
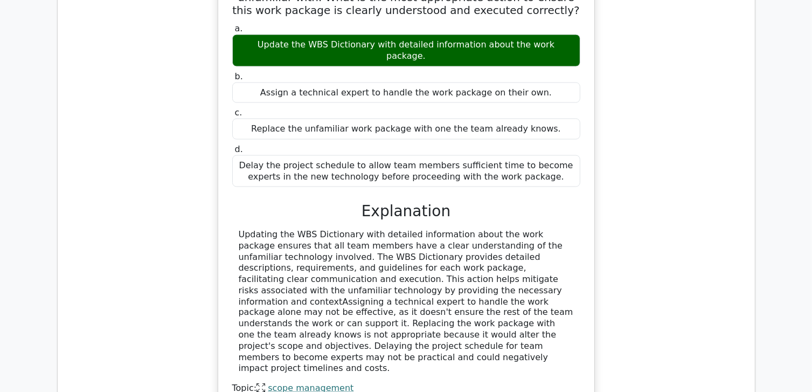
drag, startPoint x: 526, startPoint y: 225, endPoint x: 523, endPoint y: 237, distance: 12.2
click at [523, 237] on div "Updating the WBS Dictionary with detailed information about the work package en…" at bounding box center [406, 302] width 335 height 146
drag, startPoint x: 318, startPoint y: 242, endPoint x: 323, endPoint y: 242, distance: 6.0
click at [323, 242] on div "Updating the WBS Dictionary with detailed information about the work package en…" at bounding box center [406, 302] width 335 height 146
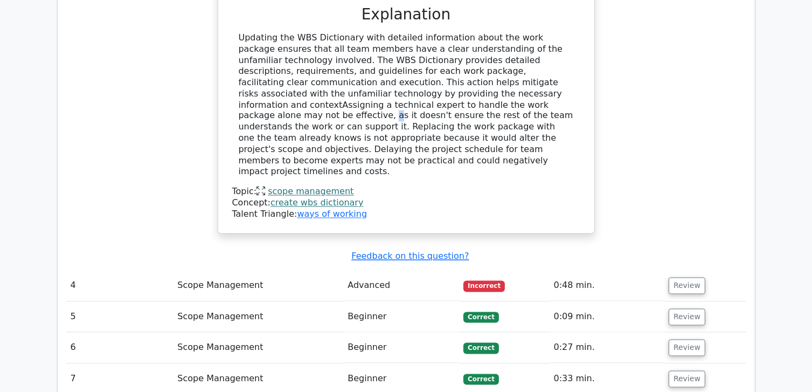
scroll to position [1941, 0]
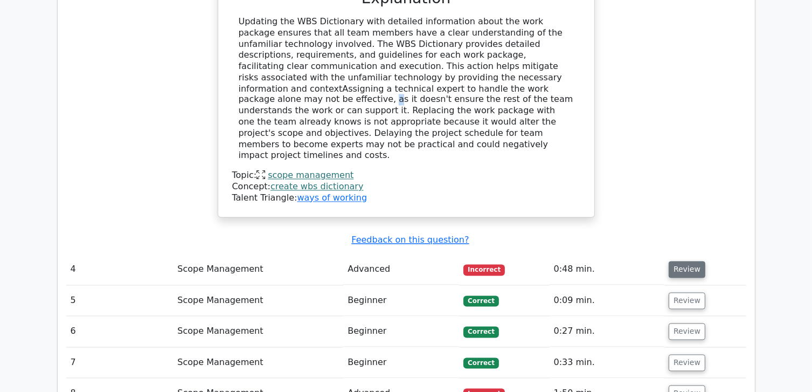
click at [677, 261] on button "Review" at bounding box center [687, 269] width 37 height 17
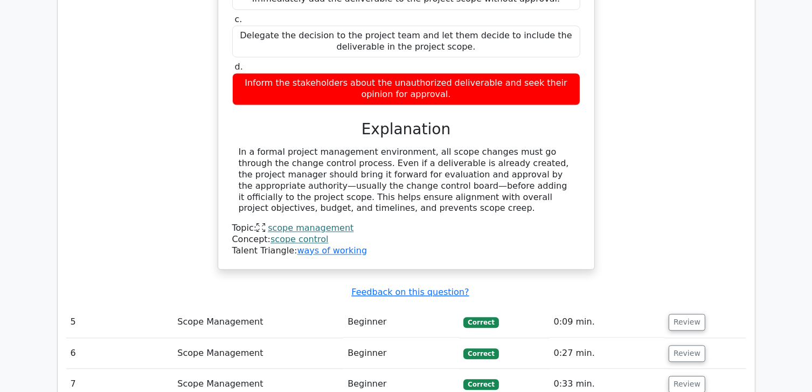
scroll to position [2372, 0]
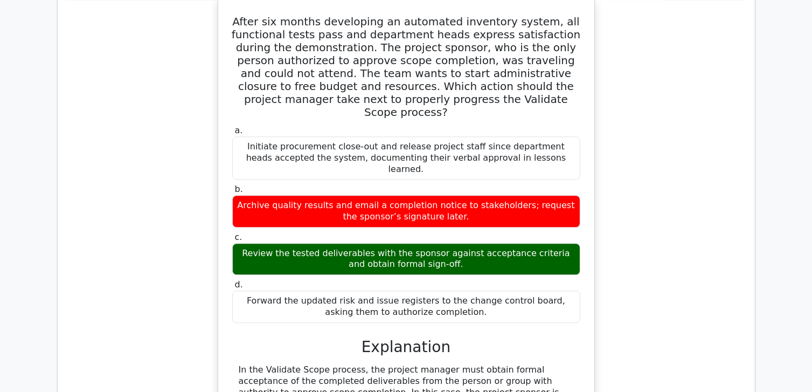
scroll to position [2857, 0]
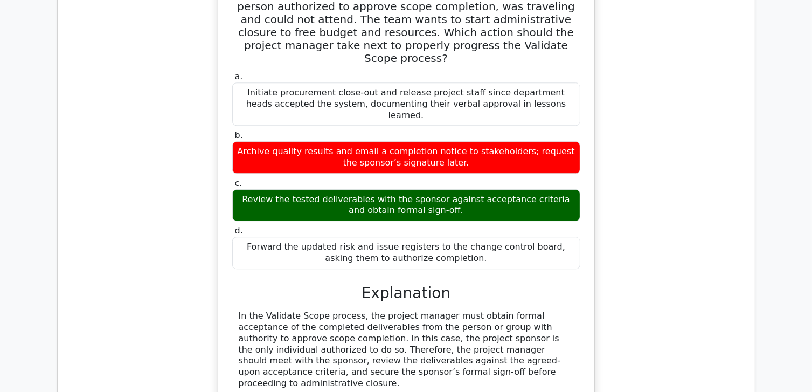
drag, startPoint x: 537, startPoint y: 189, endPoint x: 530, endPoint y: 201, distance: 14.5
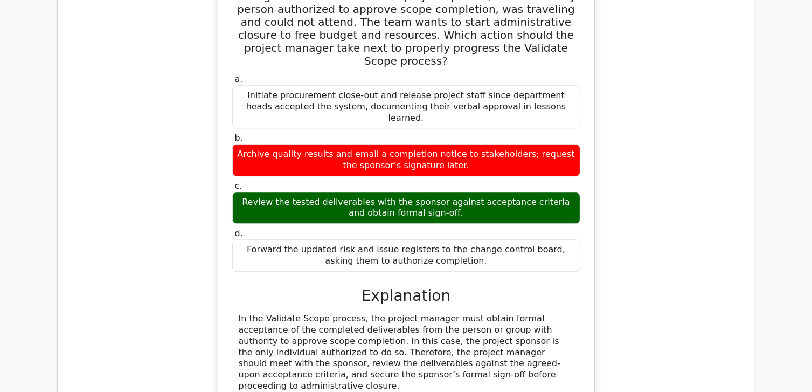
drag, startPoint x: 530, startPoint y: 201, endPoint x: 647, endPoint y: 120, distance: 142.5
click at [647, 120] on div "After six months developing an automated inventory system, all functional tests…" at bounding box center [406, 270] width 680 height 649
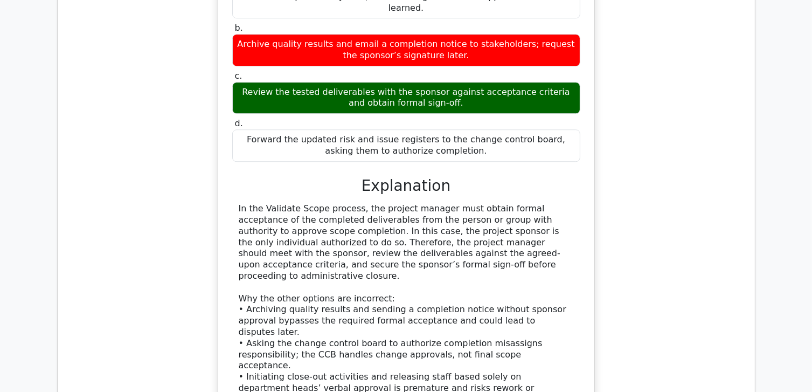
scroll to position [2965, 0]
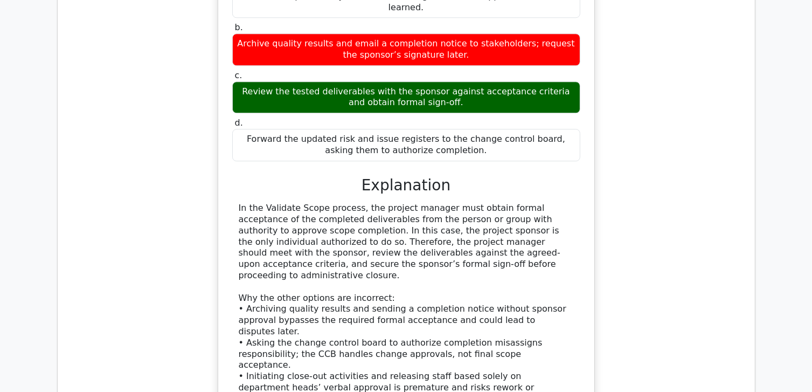
drag, startPoint x: 593, startPoint y: 262, endPoint x: 587, endPoint y: 268, distance: 8.8
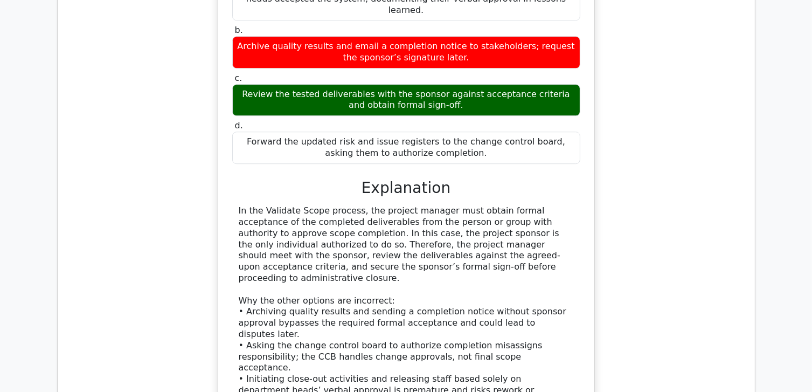
drag, startPoint x: 587, startPoint y: 268, endPoint x: 662, endPoint y: 323, distance: 93.4
click at [662, 323] on div "After six months developing an automated inventory system, all functional tests…" at bounding box center [406, 162] width 680 height 649
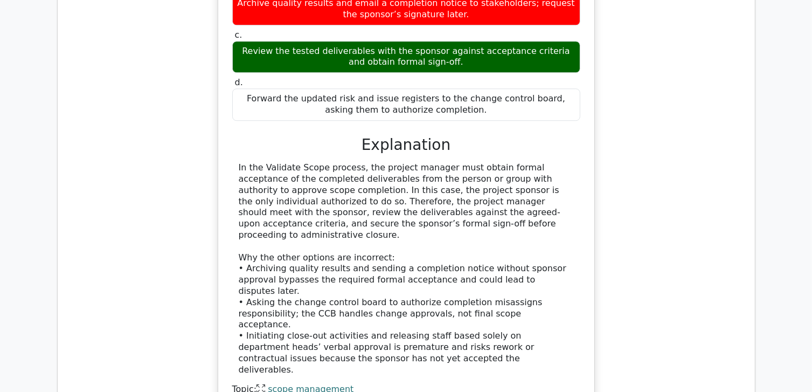
scroll to position [3073, 0]
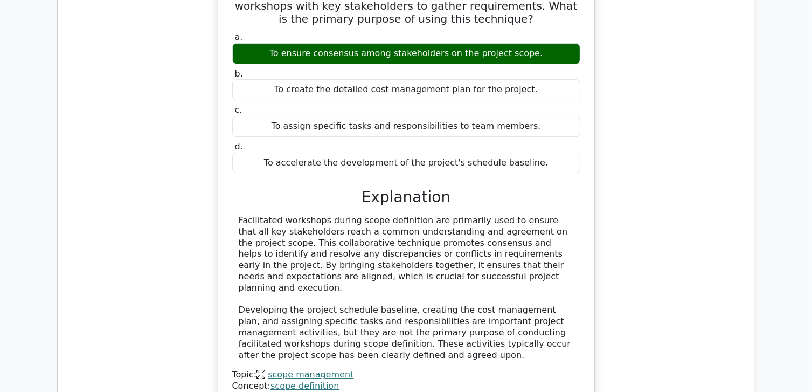
scroll to position [3558, 0]
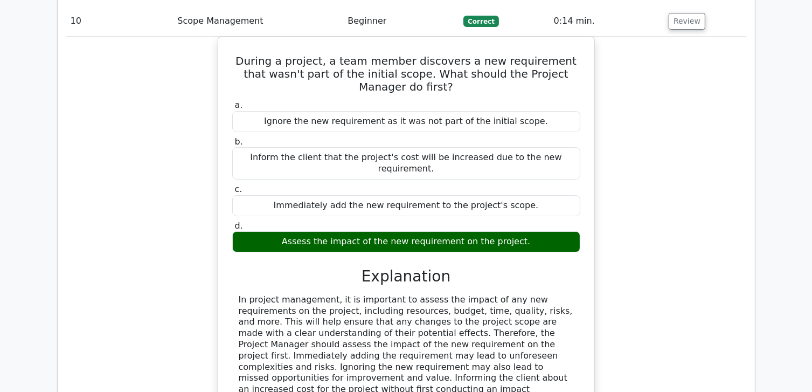
scroll to position [4097, 0]
